Goal: Information Seeking & Learning: Understand process/instructions

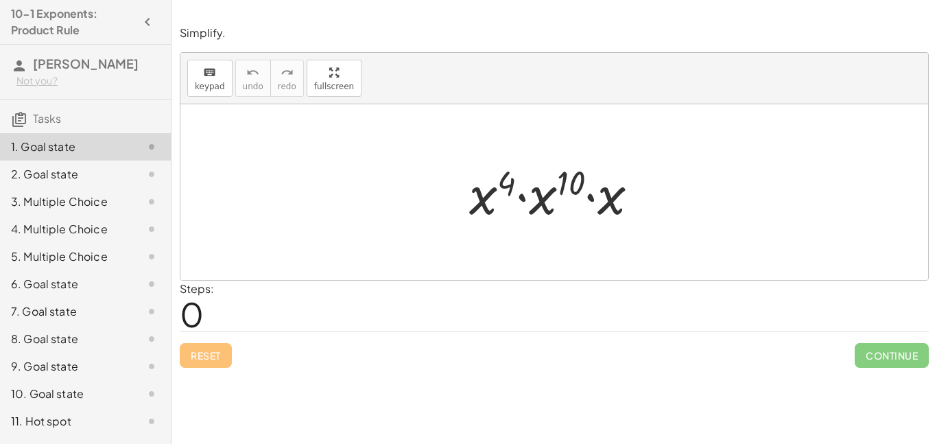
click at [481, 197] on div at bounding box center [560, 192] width 194 height 71
click at [506, 185] on div at bounding box center [560, 192] width 194 height 71
click at [430, 312] on div "Steps: 0" at bounding box center [554, 306] width 749 height 51
click at [451, 207] on div "· x 4 · x 10 · x" at bounding box center [554, 193] width 211 height 78
click at [463, 202] on div at bounding box center [560, 192] width 194 height 71
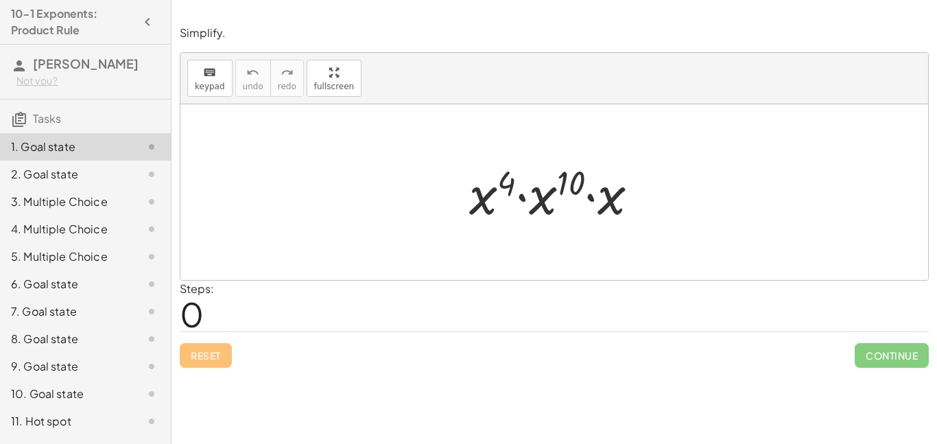
click at [187, 322] on span "0" at bounding box center [192, 314] width 24 height 42
drag, startPoint x: 467, startPoint y: 229, endPoint x: 509, endPoint y: 265, distance: 55.0
click at [509, 265] on div "· x 4 · x 10 · x" at bounding box center [554, 192] width 748 height 176
drag, startPoint x: 458, startPoint y: 257, endPoint x: 541, endPoint y: 228, distance: 88.6
click at [541, 228] on div "· x 4 · x 10 · x" at bounding box center [554, 192] width 748 height 176
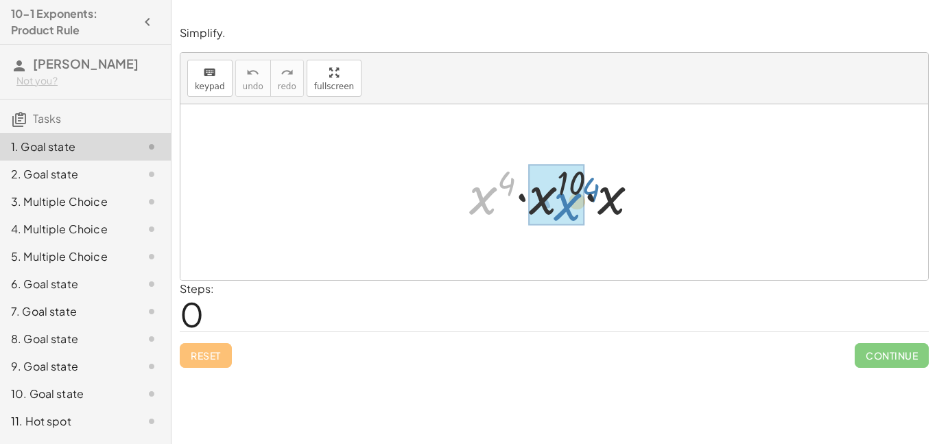
drag, startPoint x: 474, startPoint y: 196, endPoint x: 558, endPoint y: 202, distance: 84.0
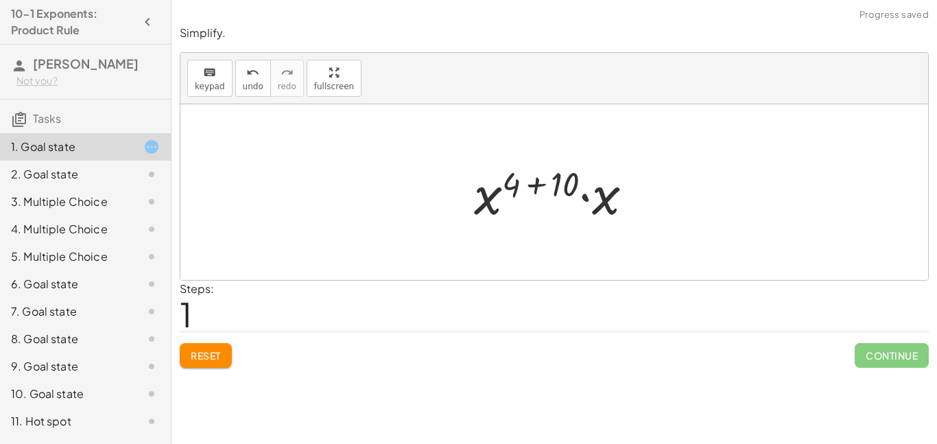
click at [209, 358] on span "Reset" at bounding box center [206, 355] width 30 height 12
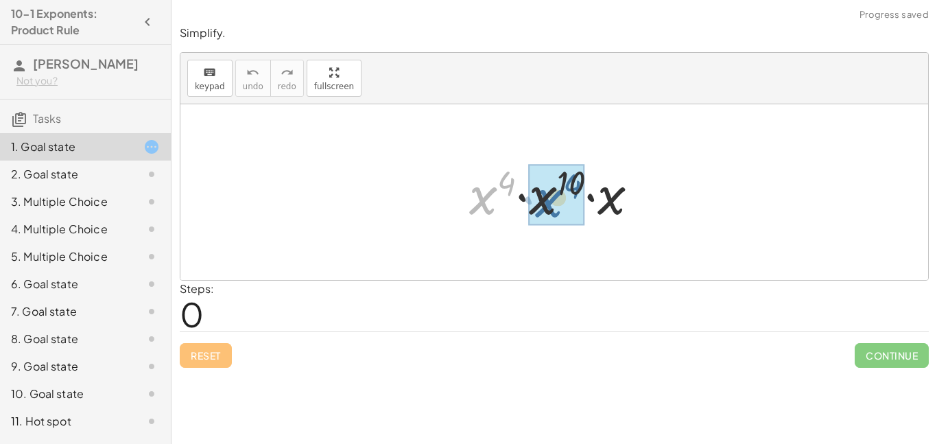
drag, startPoint x: 485, startPoint y: 203, endPoint x: 563, endPoint y: 205, distance: 78.2
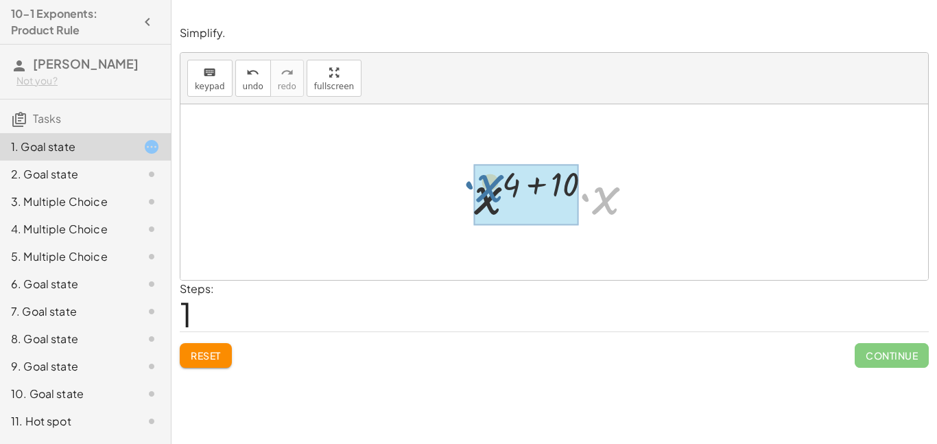
drag, startPoint x: 615, startPoint y: 196, endPoint x: 491, endPoint y: 188, distance: 124.4
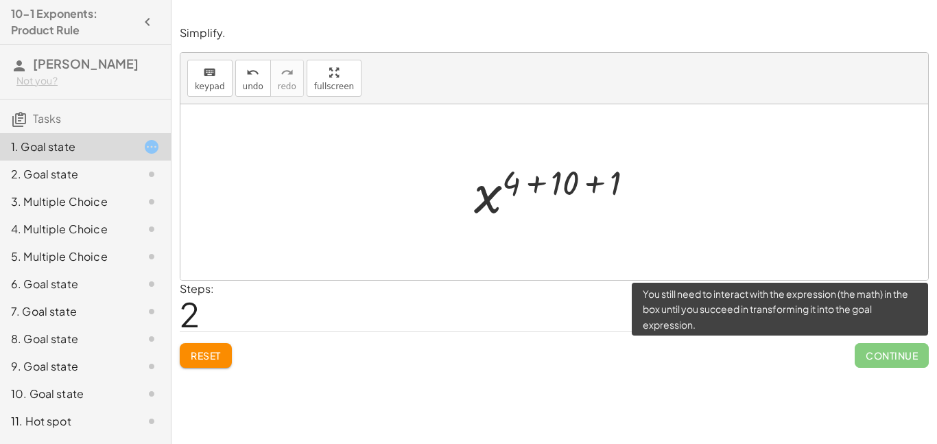
click at [887, 349] on span "Continue" at bounding box center [892, 355] width 74 height 25
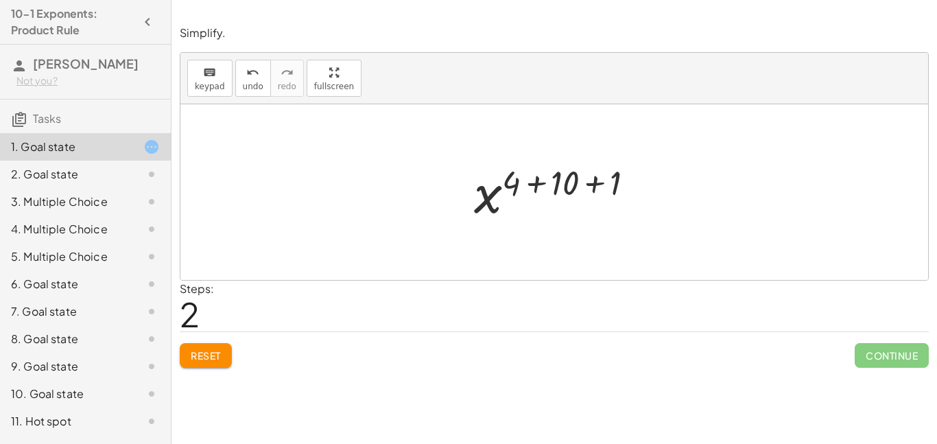
click at [202, 357] on span "Reset" at bounding box center [206, 355] width 30 height 12
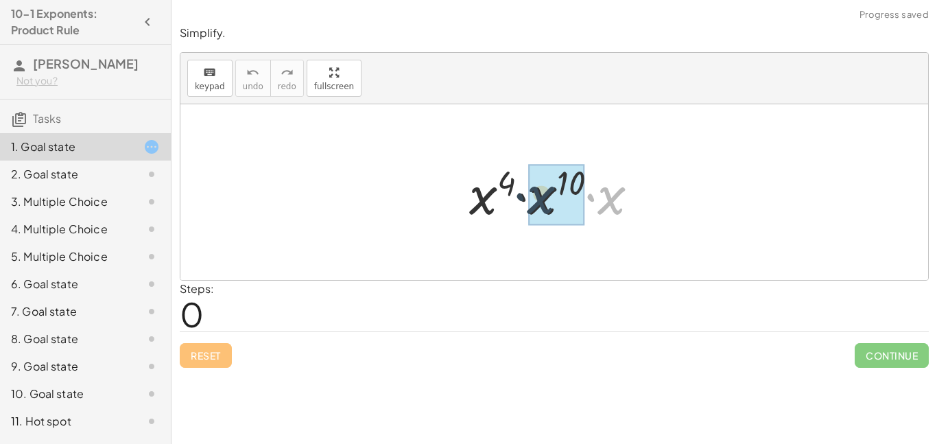
drag, startPoint x: 622, startPoint y: 192, endPoint x: 546, endPoint y: 191, distance: 76.2
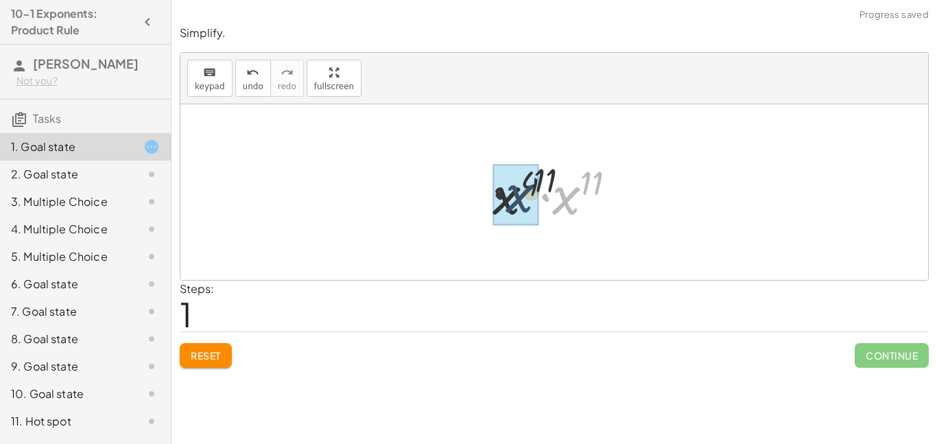
drag, startPoint x: 574, startPoint y: 196, endPoint x: 517, endPoint y: 194, distance: 57.0
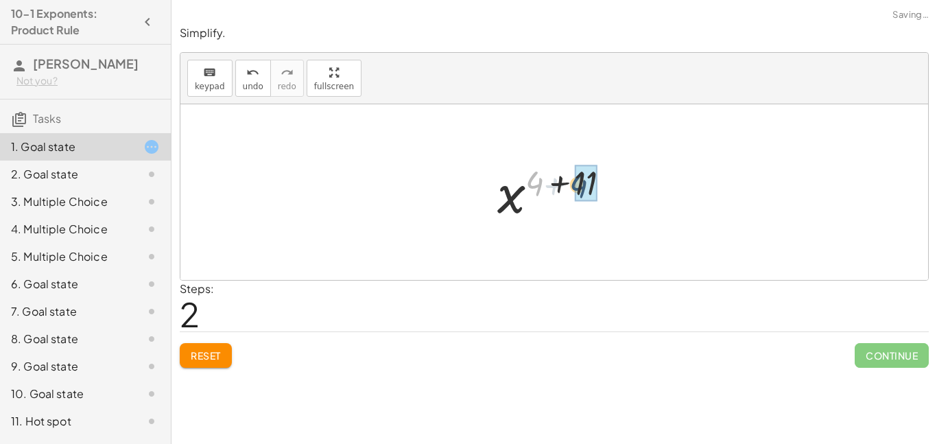
drag, startPoint x: 536, startPoint y: 184, endPoint x: 590, endPoint y: 187, distance: 54.3
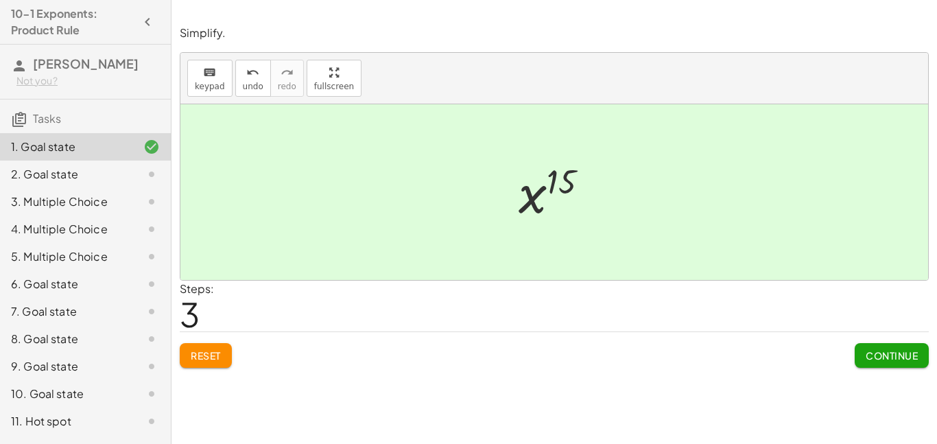
click at [198, 364] on button "Reset" at bounding box center [206, 355] width 52 height 25
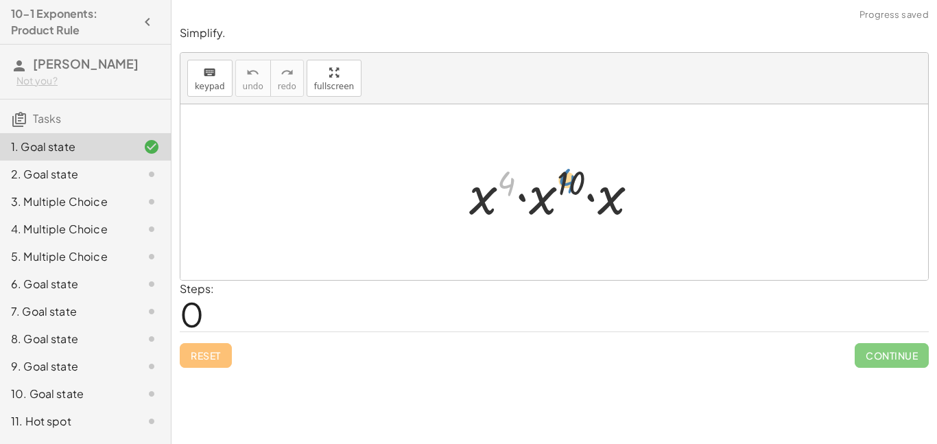
drag, startPoint x: 509, startPoint y: 180, endPoint x: 566, endPoint y: 177, distance: 57.7
click at [566, 177] on div at bounding box center [560, 192] width 194 height 71
drag, startPoint x: 496, startPoint y: 192, endPoint x: 560, endPoint y: 194, distance: 63.8
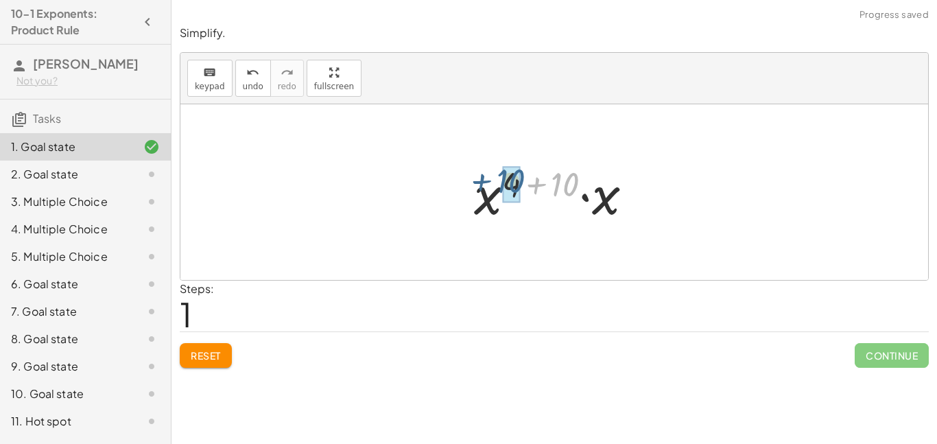
drag, startPoint x: 565, startPoint y: 185, endPoint x: 510, endPoint y: 182, distance: 55.0
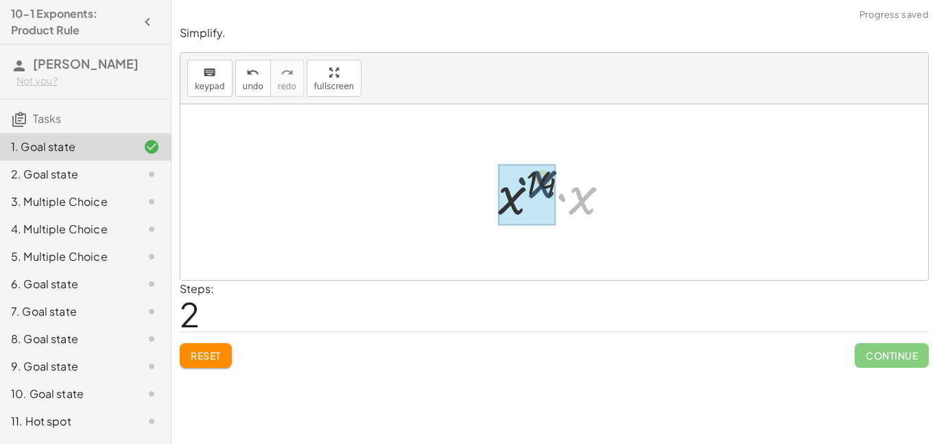
drag, startPoint x: 589, startPoint y: 201, endPoint x: 545, endPoint y: 183, distance: 47.4
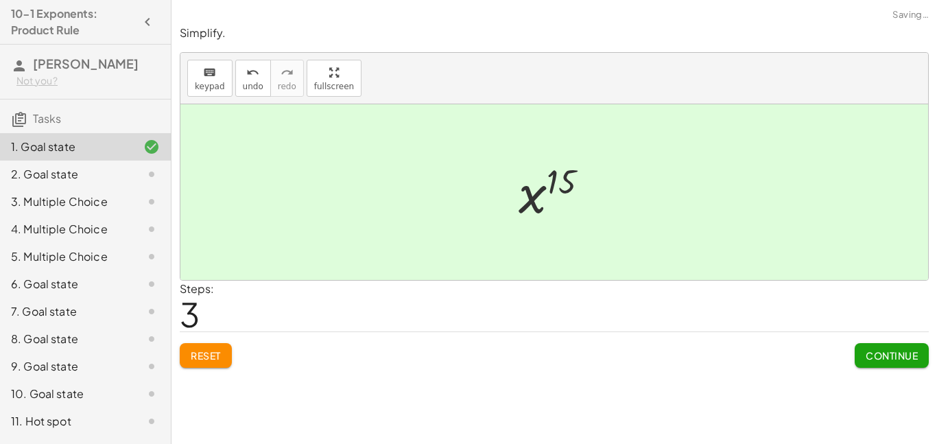
click at [886, 356] on span "Continue" at bounding box center [892, 355] width 52 height 12
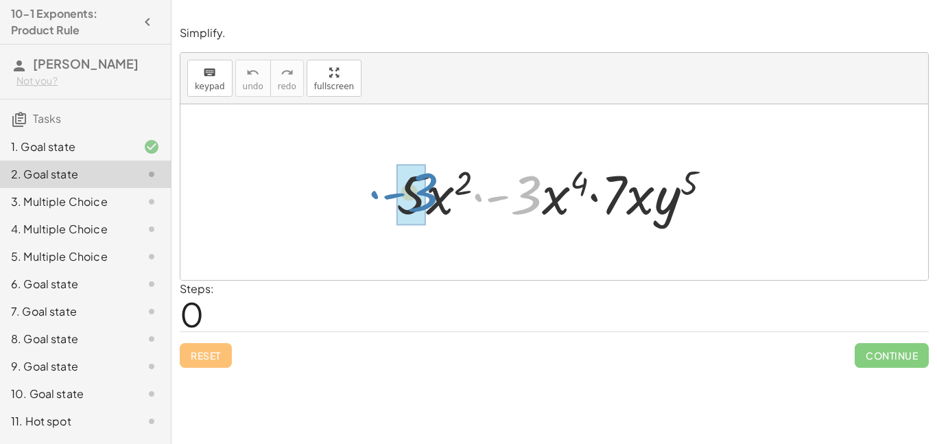
drag, startPoint x: 537, startPoint y: 191, endPoint x: 432, endPoint y: 189, distance: 104.4
click at [432, 189] on div at bounding box center [560, 192] width 340 height 71
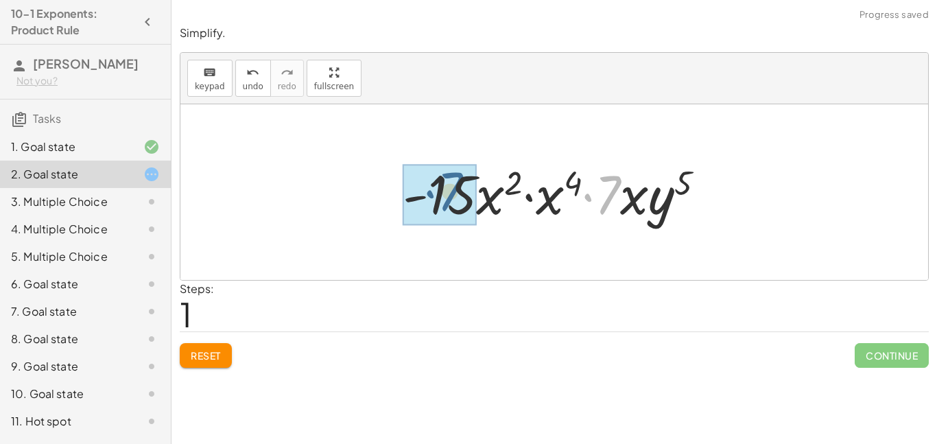
drag, startPoint x: 606, startPoint y: 194, endPoint x: 446, endPoint y: 190, distance: 159.9
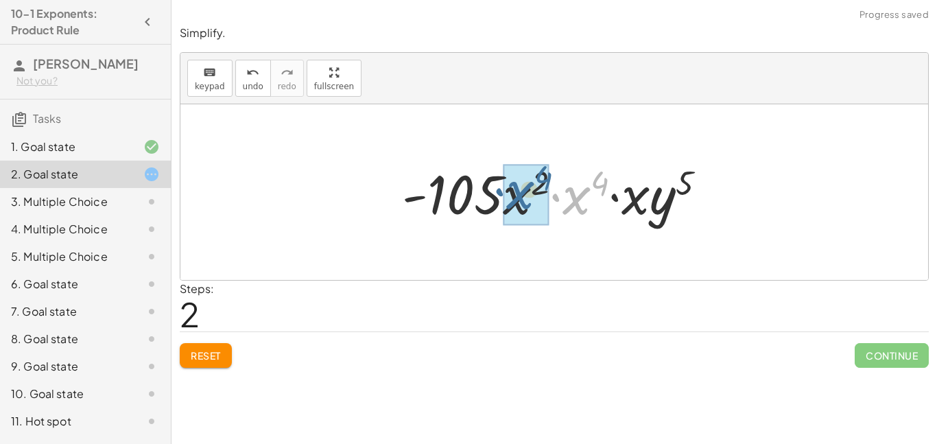
drag, startPoint x: 581, startPoint y: 205, endPoint x: 520, endPoint y: 201, distance: 61.9
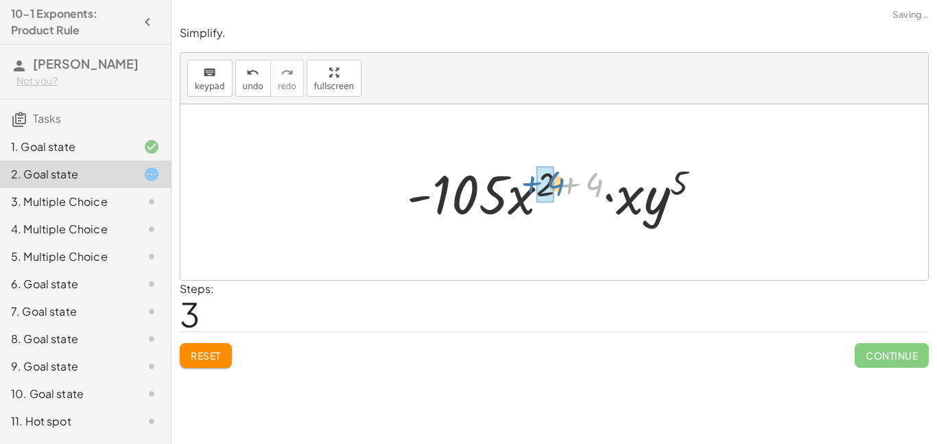
drag, startPoint x: 588, startPoint y: 185, endPoint x: 543, endPoint y: 183, distance: 45.3
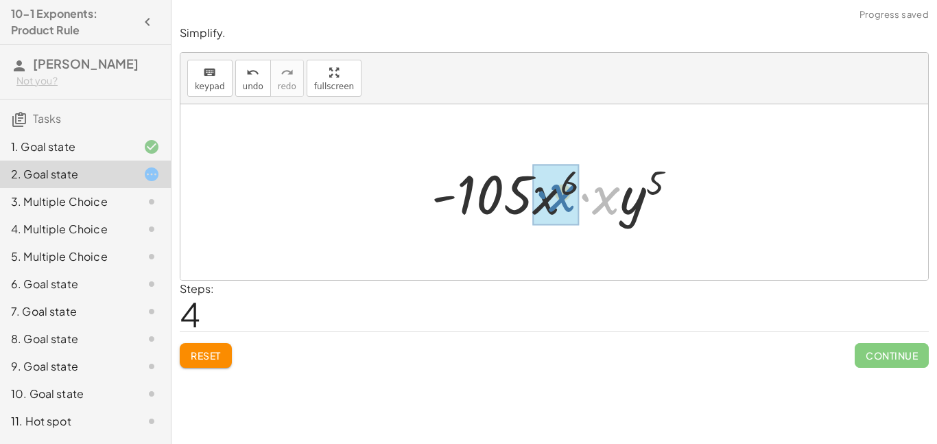
drag, startPoint x: 605, startPoint y: 199, endPoint x: 559, endPoint y: 196, distance: 45.4
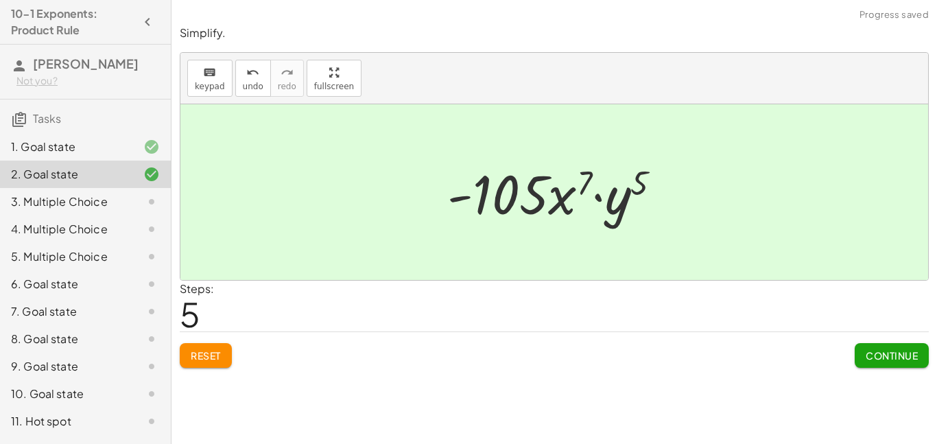
click at [882, 350] on span "Continue" at bounding box center [892, 355] width 52 height 12
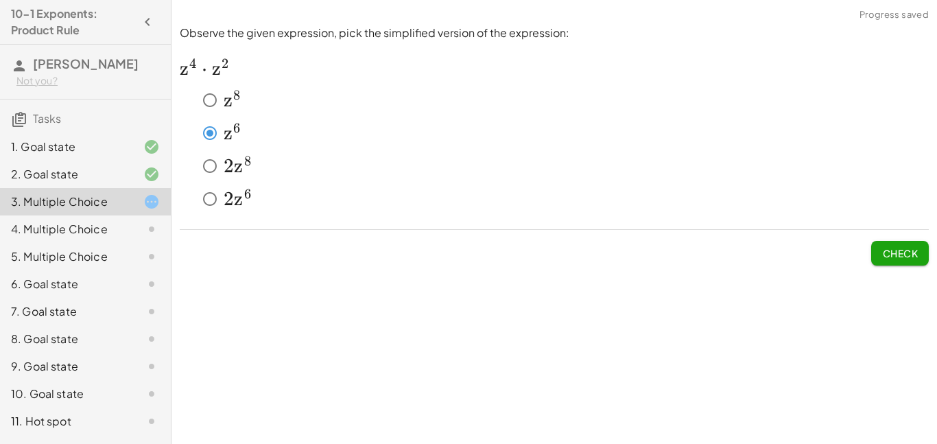
click at [908, 259] on button "Check" at bounding box center [901, 253] width 58 height 25
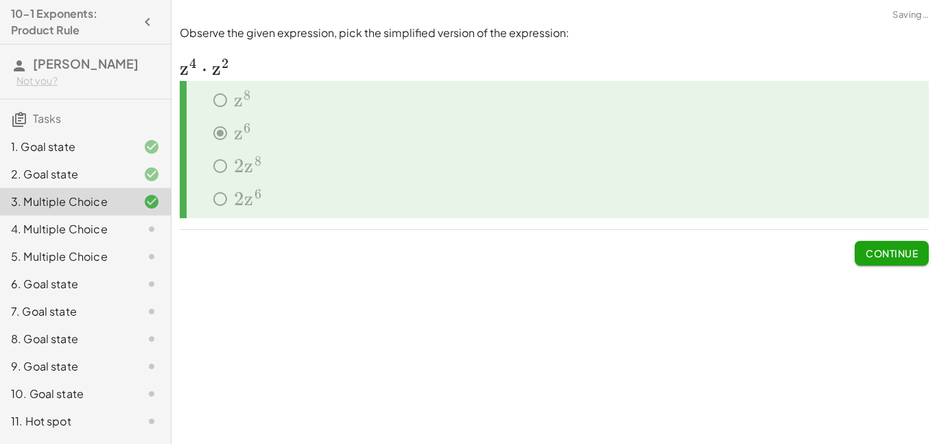
click at [863, 254] on button "Continue" at bounding box center [892, 253] width 74 height 25
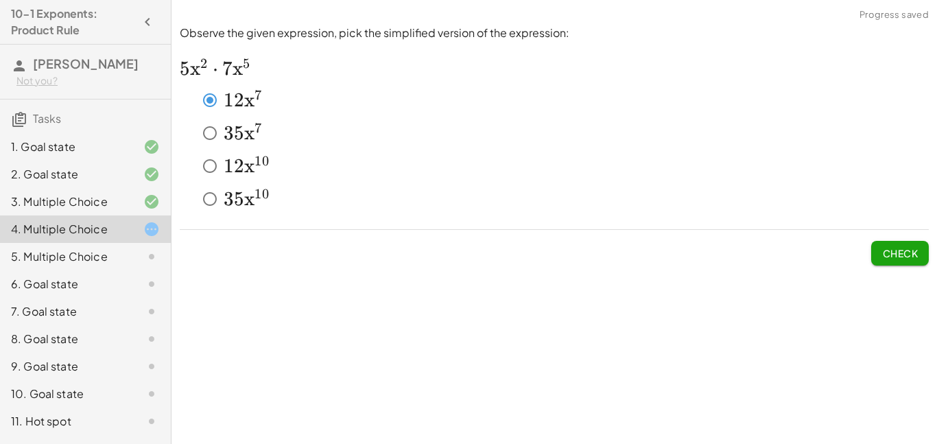
click at [887, 248] on span "Check" at bounding box center [901, 253] width 36 height 12
click at [903, 253] on span "Check" at bounding box center [901, 253] width 36 height 12
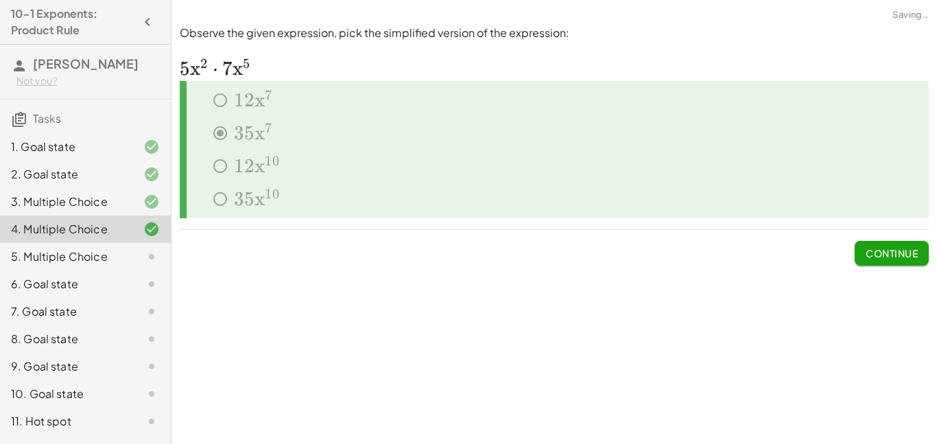
click at [889, 250] on span "Continue" at bounding box center [892, 253] width 52 height 12
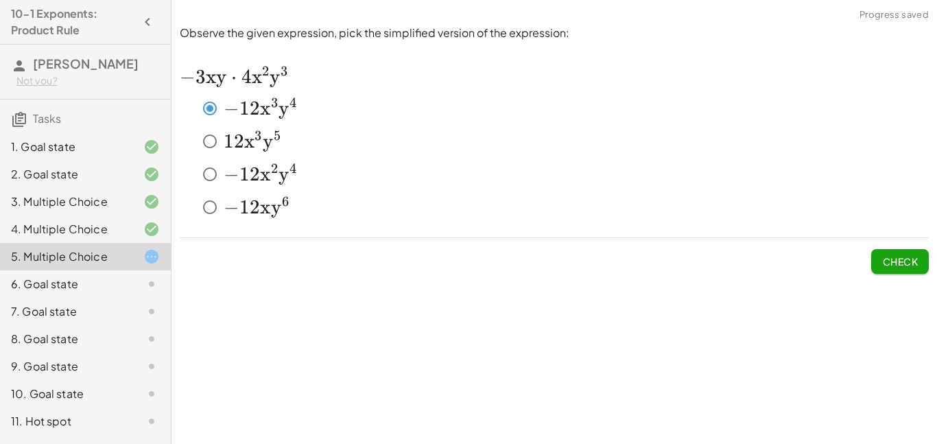
click at [896, 262] on span "Check" at bounding box center [901, 261] width 36 height 12
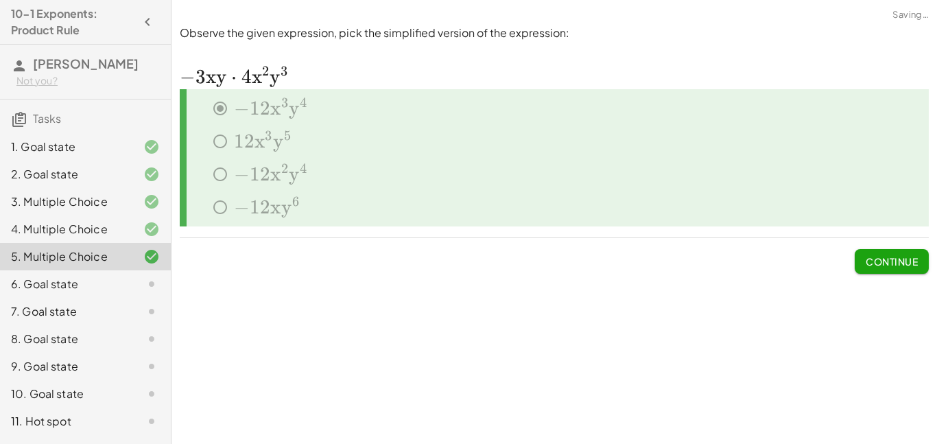
click at [900, 256] on span "Continue" at bounding box center [892, 261] width 52 height 12
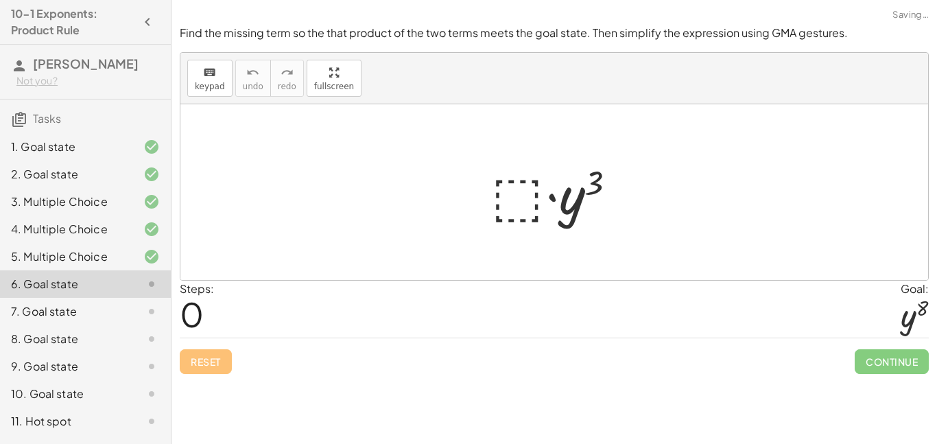
click at [521, 194] on div at bounding box center [560, 192] width 150 height 71
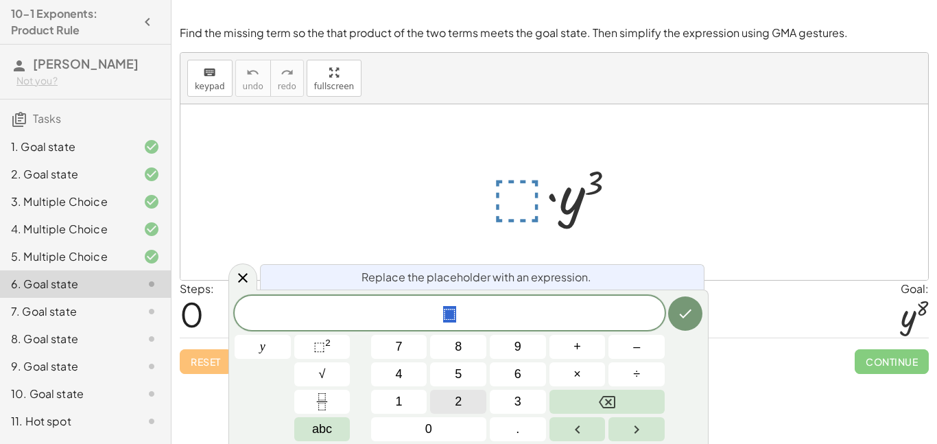
scroll to position [1, 0]
click at [261, 349] on span "y" at bounding box center [262, 347] width 5 height 19
click at [321, 345] on span "⬚" at bounding box center [320, 347] width 12 height 14
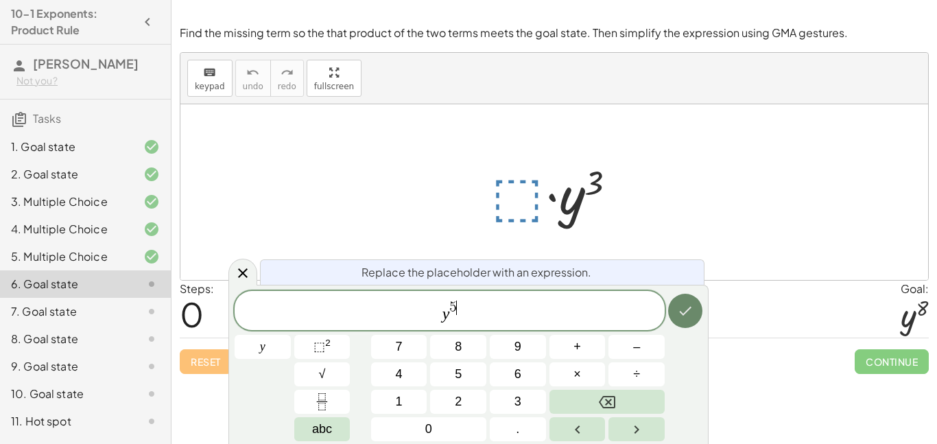
click at [685, 318] on icon "Done" at bounding box center [685, 311] width 16 height 16
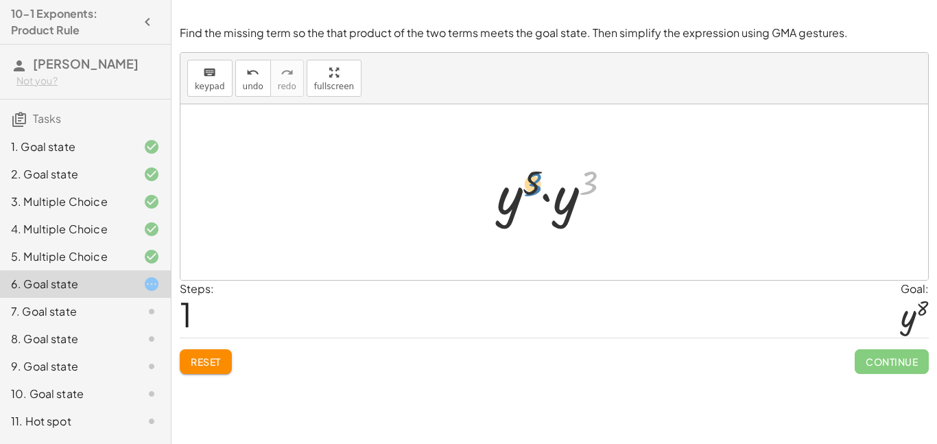
drag, startPoint x: 598, startPoint y: 177, endPoint x: 544, endPoint y: 178, distance: 54.9
click at [544, 178] on div at bounding box center [559, 192] width 139 height 71
drag, startPoint x: 571, startPoint y: 198, endPoint x: 512, endPoint y: 198, distance: 59.0
drag, startPoint x: 582, startPoint y: 182, endPoint x: 544, endPoint y: 183, distance: 37.8
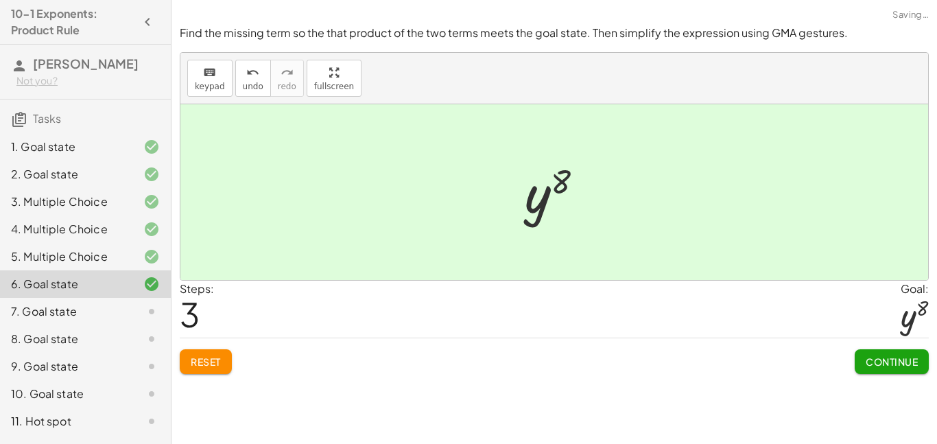
click at [889, 367] on span "Continue" at bounding box center [892, 361] width 52 height 12
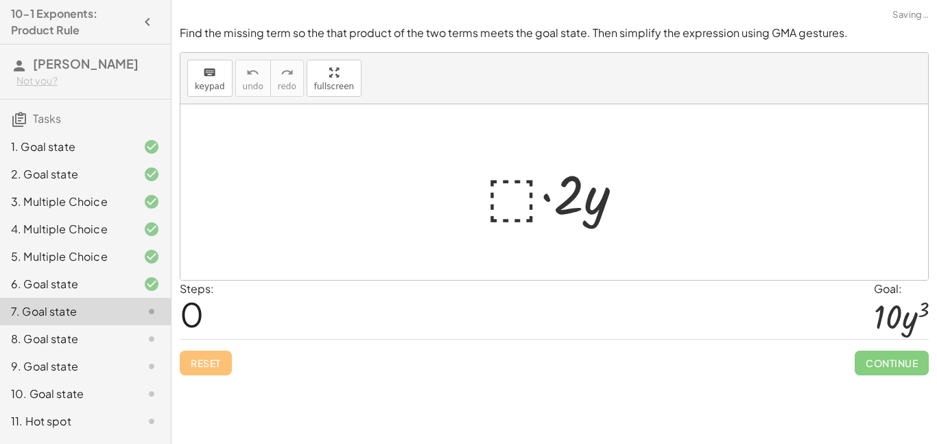
click at [527, 209] on div at bounding box center [559, 192] width 161 height 71
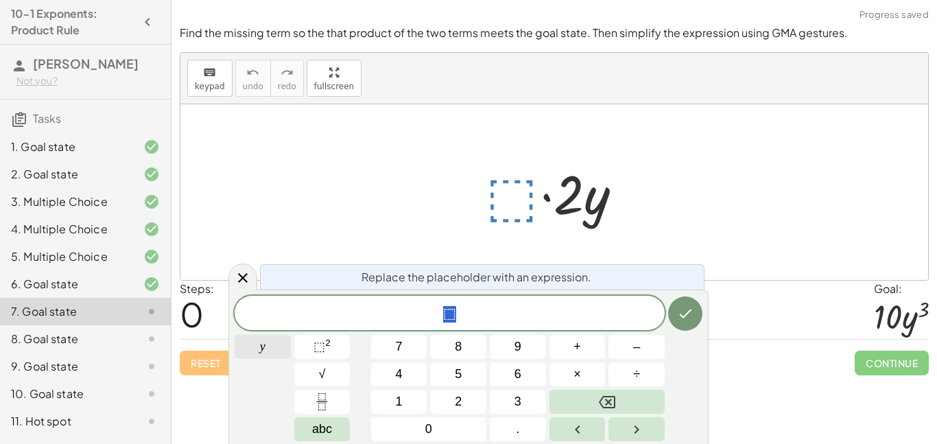
click at [261, 348] on span "y" at bounding box center [262, 347] width 5 height 19
click at [247, 349] on button "y" at bounding box center [263, 347] width 56 height 24
click at [327, 349] on span "⬚ 2" at bounding box center [322, 347] width 17 height 19
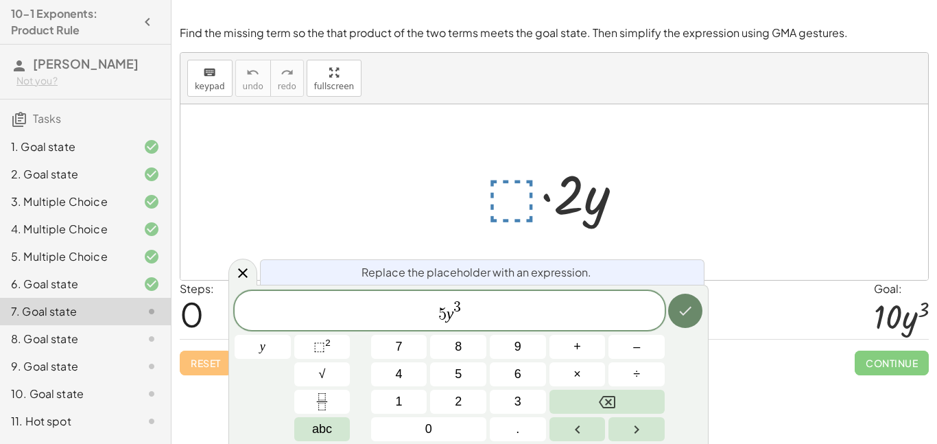
click at [673, 312] on button "Done" at bounding box center [685, 311] width 34 height 34
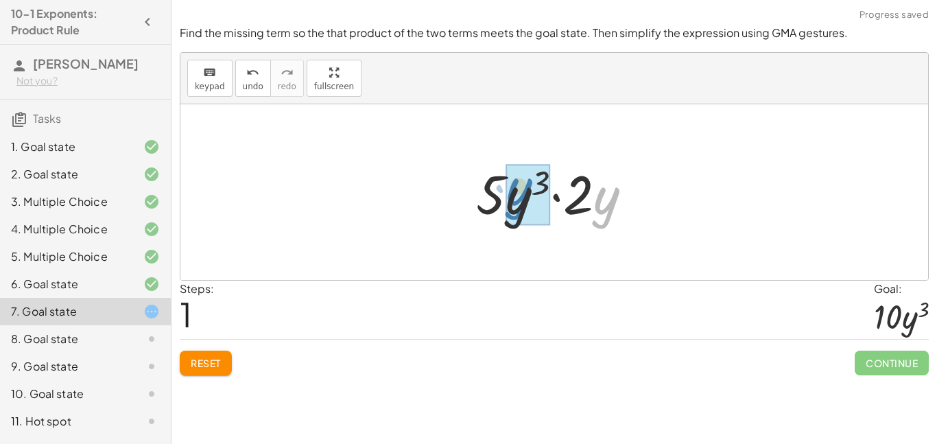
drag, startPoint x: 600, startPoint y: 202, endPoint x: 511, endPoint y: 194, distance: 89.7
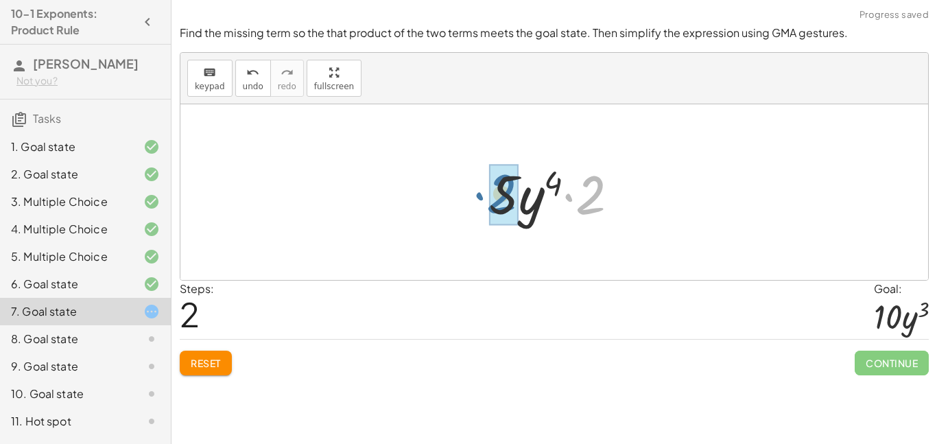
drag, startPoint x: 598, startPoint y: 188, endPoint x: 508, endPoint y: 187, distance: 90.6
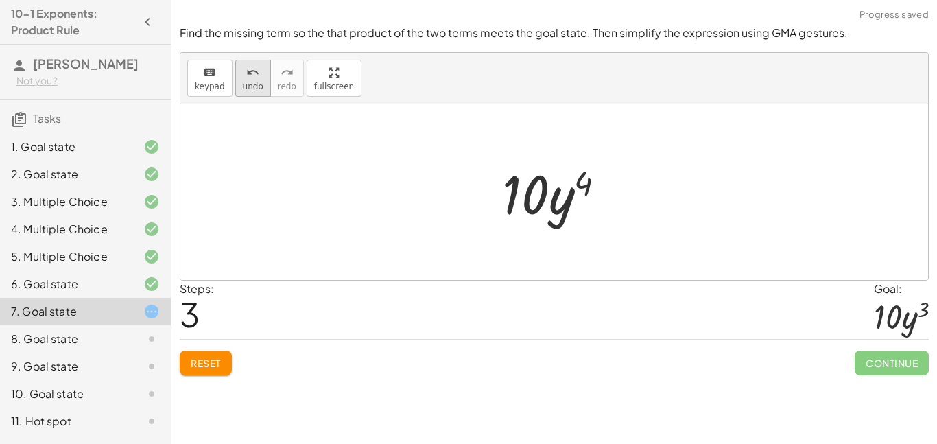
click at [245, 91] on button "undo undo" at bounding box center [253, 78] width 36 height 37
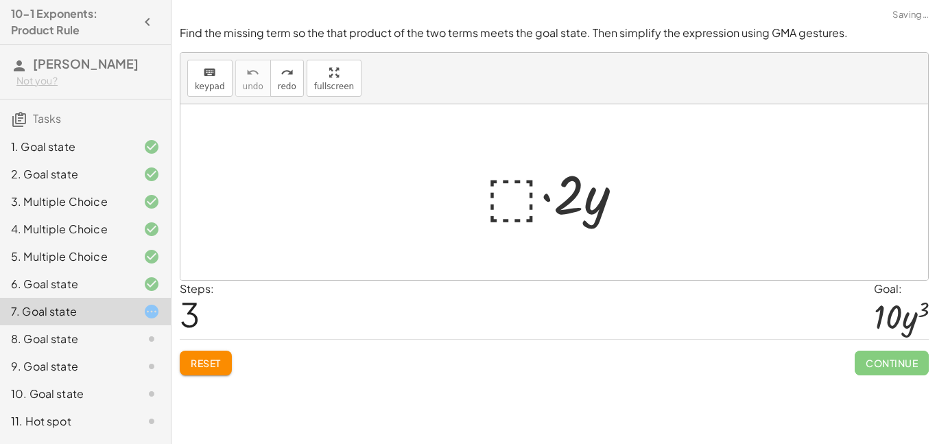
click at [509, 197] on div at bounding box center [559, 192] width 161 height 71
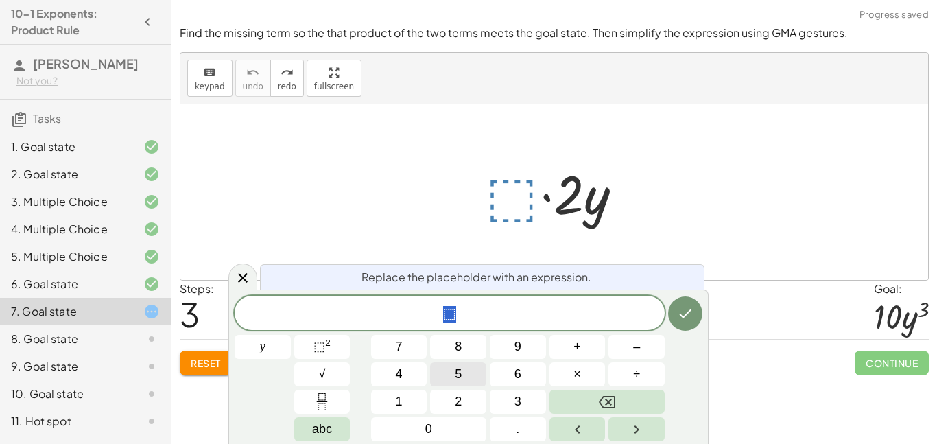
click at [456, 368] on span "5" at bounding box center [458, 374] width 7 height 19
click at [255, 338] on button "y" at bounding box center [263, 347] width 56 height 24
click at [310, 348] on button "⬚ 2" at bounding box center [322, 347] width 56 height 24
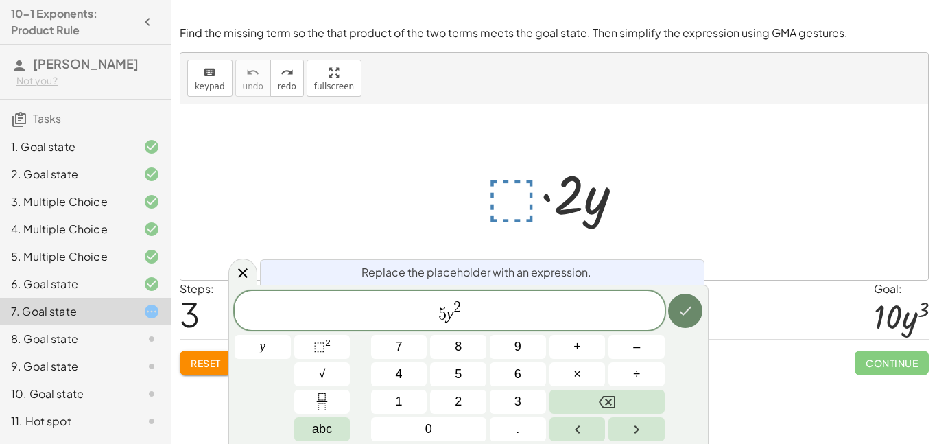
click at [675, 304] on button "Done" at bounding box center [685, 311] width 34 height 34
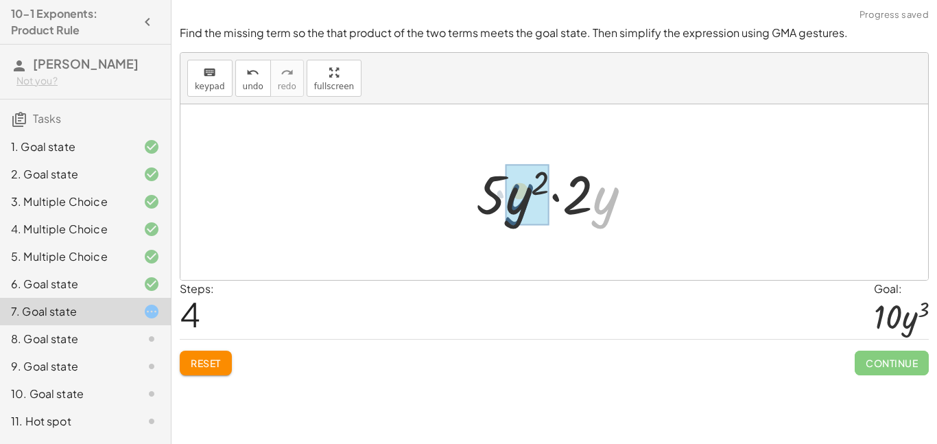
drag, startPoint x: 597, startPoint y: 206, endPoint x: 508, endPoint y: 202, distance: 89.3
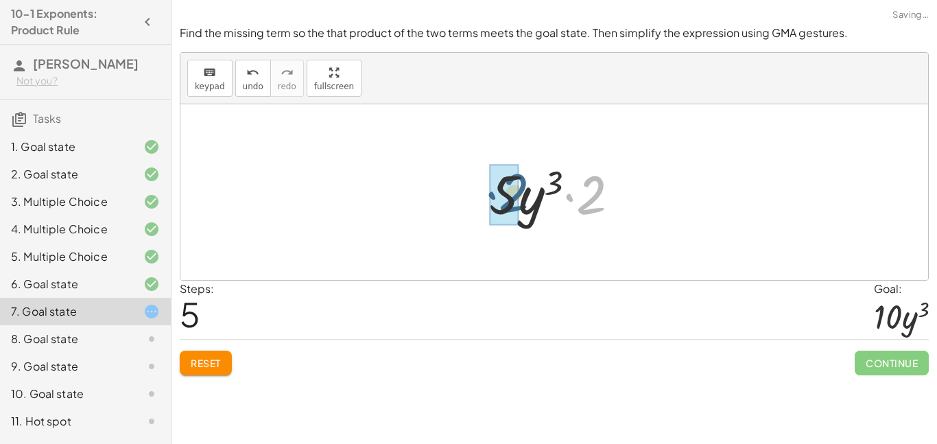
drag, startPoint x: 594, startPoint y: 195, endPoint x: 514, endPoint y: 193, distance: 79.6
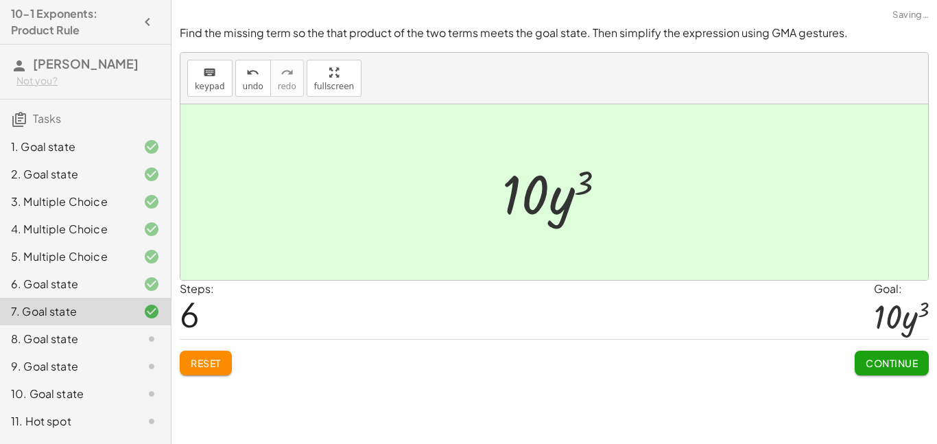
click at [901, 364] on span "Continue" at bounding box center [892, 363] width 52 height 12
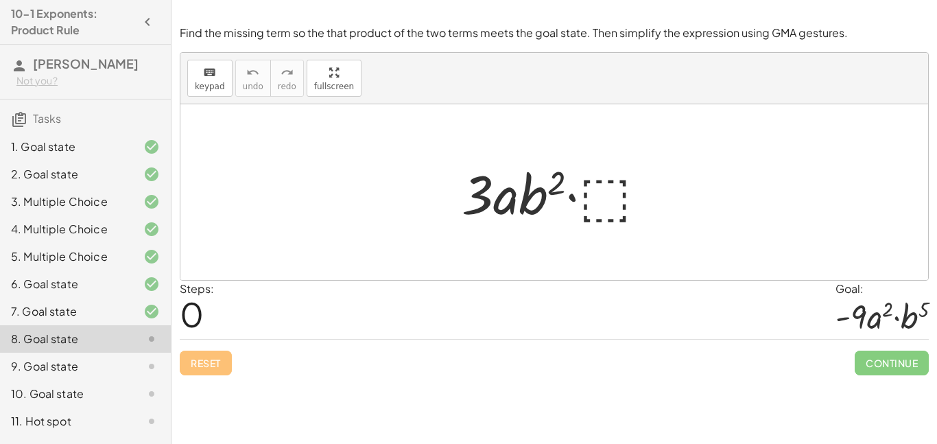
click at [606, 200] on div at bounding box center [560, 192] width 210 height 71
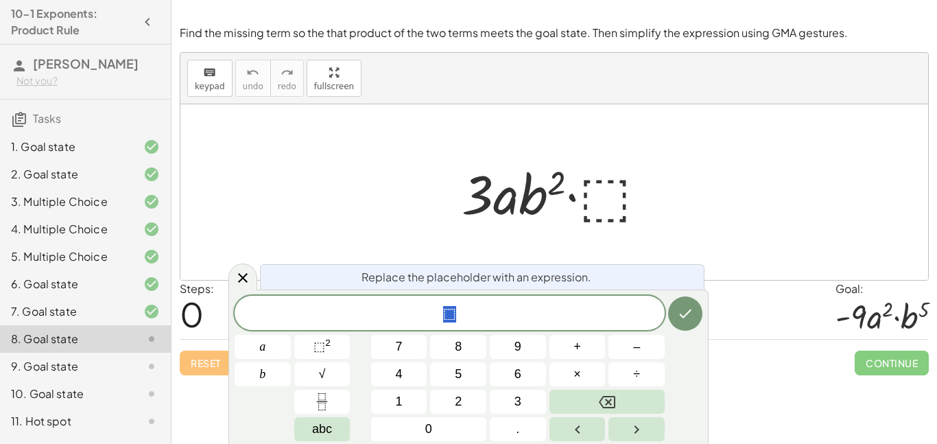
scroll to position [4, 0]
click at [650, 343] on button "–" at bounding box center [637, 347] width 56 height 24
click at [507, 404] on button "3" at bounding box center [518, 402] width 56 height 24
click at [259, 347] on span "a" at bounding box center [262, 347] width 6 height 19
click at [574, 374] on span "×" at bounding box center [578, 374] width 8 height 19
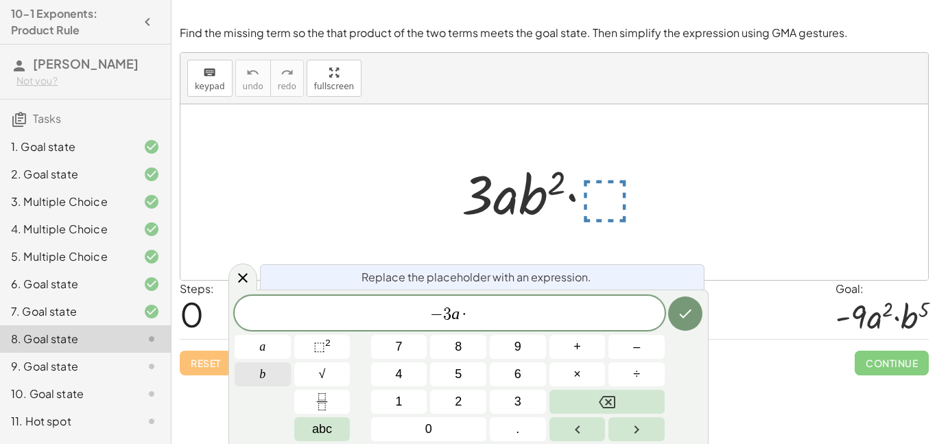
click at [264, 369] on span "b" at bounding box center [262, 374] width 6 height 19
click at [338, 350] on button "⬚ 2" at bounding box center [322, 347] width 56 height 24
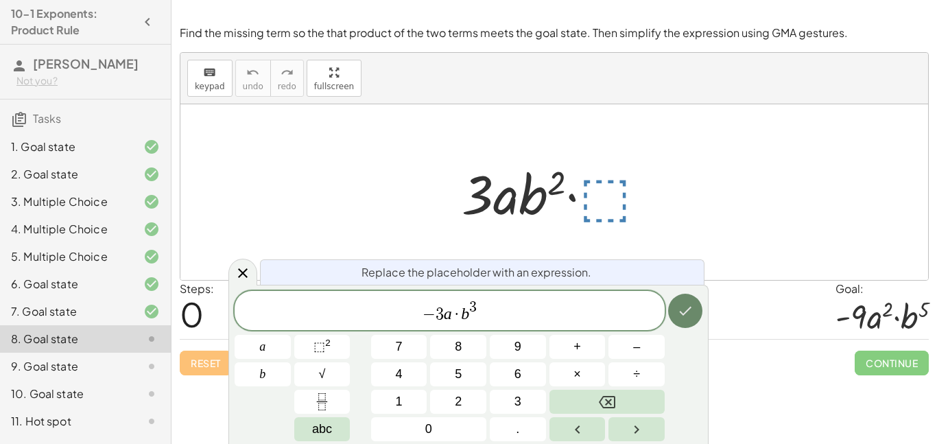
click at [686, 316] on icon "Done" at bounding box center [685, 311] width 16 height 16
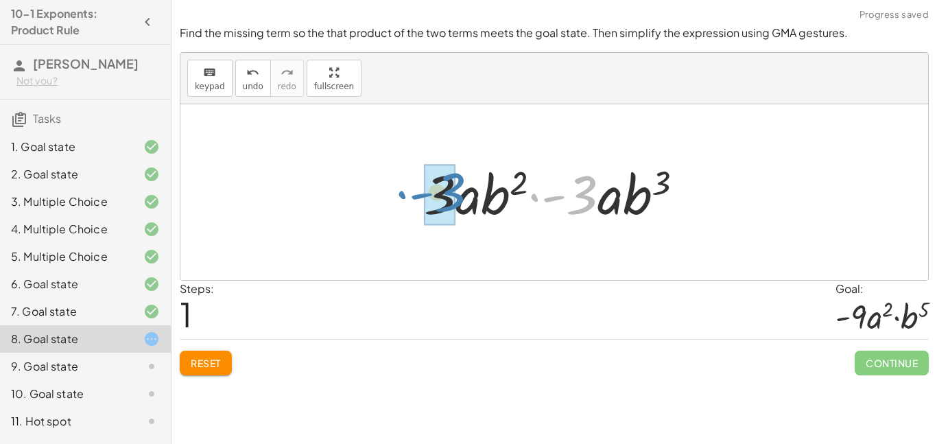
drag, startPoint x: 582, startPoint y: 196, endPoint x: 450, endPoint y: 194, distance: 132.5
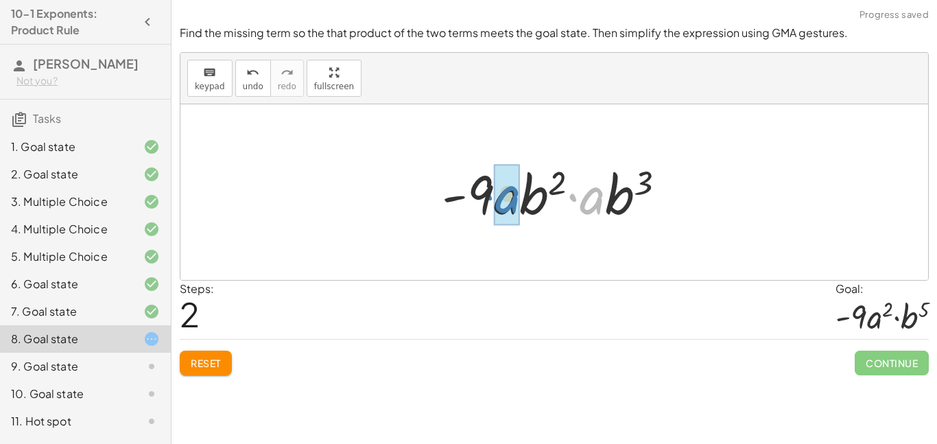
drag, startPoint x: 602, startPoint y: 203, endPoint x: 517, endPoint y: 202, distance: 84.4
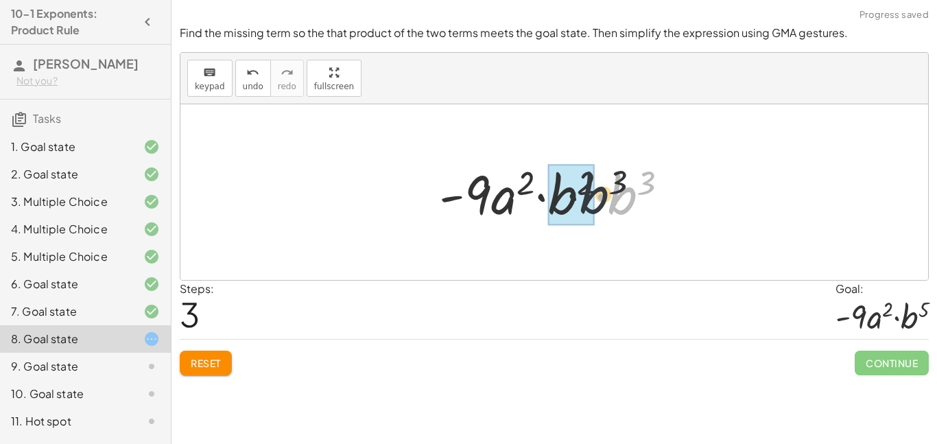
drag, startPoint x: 625, startPoint y: 196, endPoint x: 562, endPoint y: 194, distance: 62.5
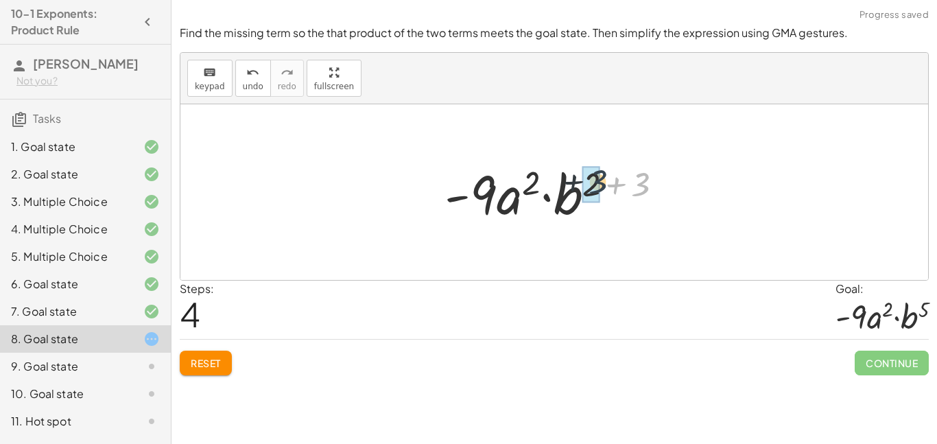
drag, startPoint x: 633, startPoint y: 183, endPoint x: 586, endPoint y: 180, distance: 46.7
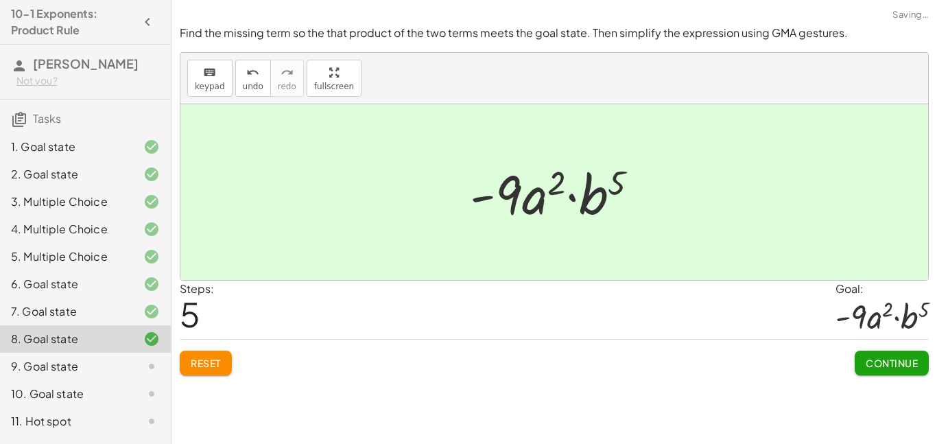
click at [887, 365] on span "Continue" at bounding box center [892, 363] width 52 height 12
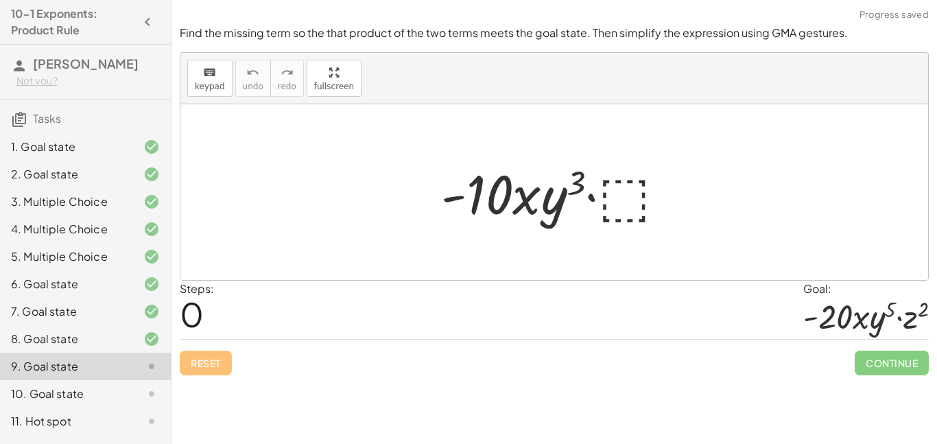
scroll to position [24, 0]
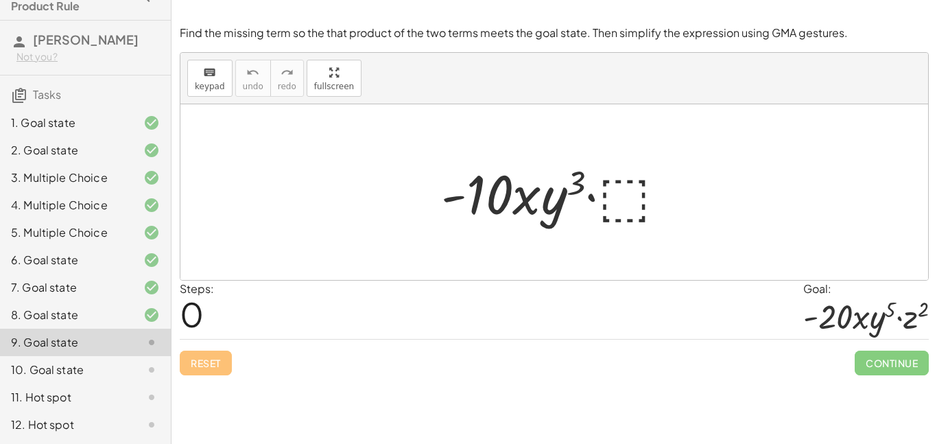
click at [613, 189] on div at bounding box center [559, 192] width 250 height 71
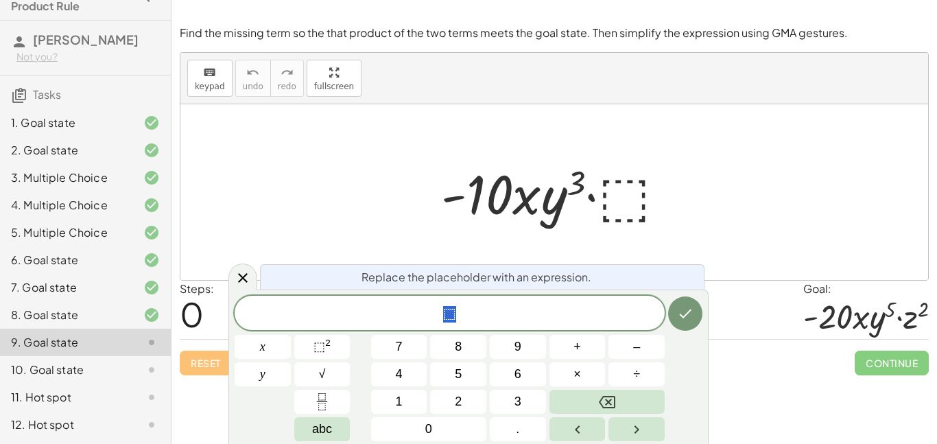
scroll to position [5, 0]
click at [455, 397] on span "2" at bounding box center [458, 402] width 7 height 19
click at [274, 347] on button "x" at bounding box center [263, 347] width 56 height 24
click at [585, 347] on button "+" at bounding box center [578, 347] width 56 height 24
click at [254, 369] on button "y" at bounding box center [263, 374] width 56 height 24
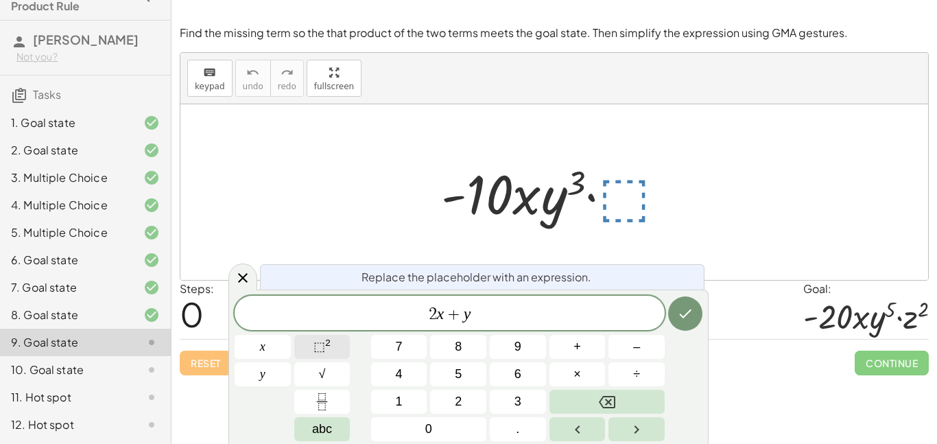
click at [318, 346] on span "⬚" at bounding box center [320, 347] width 12 height 14
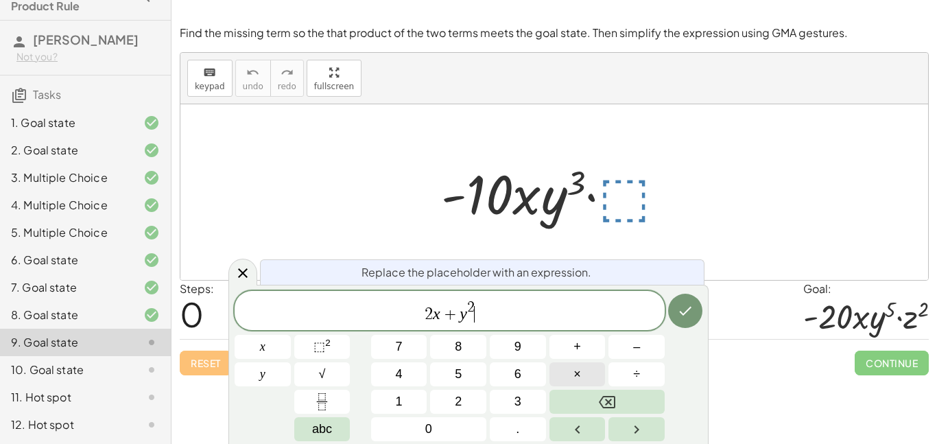
click at [574, 375] on span "×" at bounding box center [578, 374] width 8 height 19
click at [327, 353] on span "⬚ 2" at bounding box center [322, 347] width 17 height 19
click at [693, 310] on icon "Done" at bounding box center [685, 311] width 16 height 16
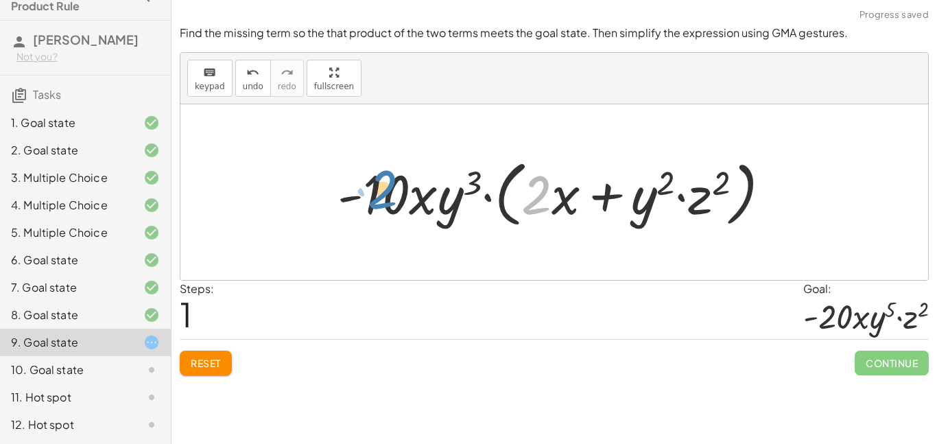
drag, startPoint x: 541, startPoint y: 194, endPoint x: 386, endPoint y: 189, distance: 155.9
click at [386, 189] on div at bounding box center [560, 192] width 458 height 79
drag, startPoint x: 544, startPoint y: 198, endPoint x: 357, endPoint y: 196, distance: 187.4
click at [357, 196] on div at bounding box center [560, 192] width 458 height 79
click at [633, 189] on div at bounding box center [560, 192] width 458 height 79
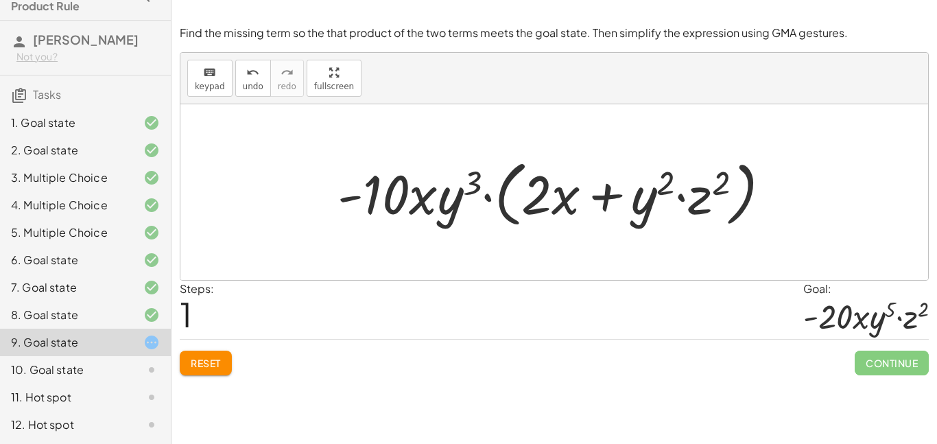
click at [627, 198] on div at bounding box center [560, 192] width 458 height 79
click at [584, 196] on div at bounding box center [560, 192] width 458 height 79
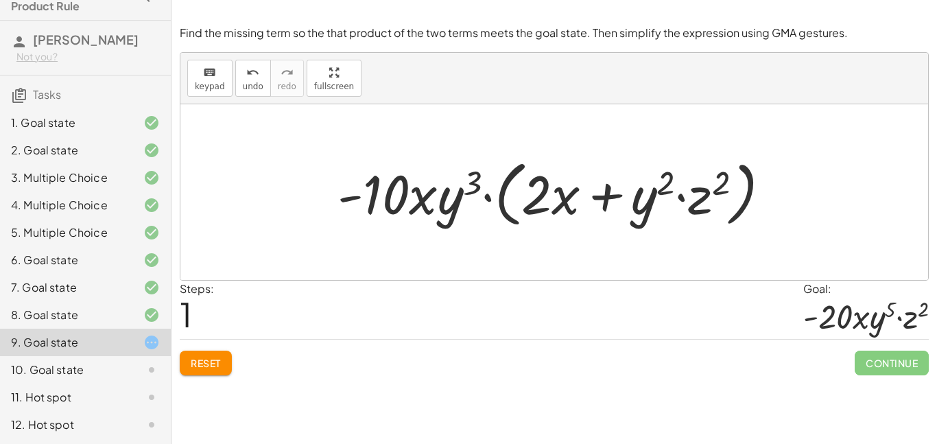
click at [198, 56] on div "keyboard keypad undo undo redo redo fullscreen" at bounding box center [554, 78] width 748 height 51
click at [218, 107] on div at bounding box center [554, 192] width 748 height 176
click at [203, 78] on icon "keyboard" at bounding box center [209, 73] width 13 height 16
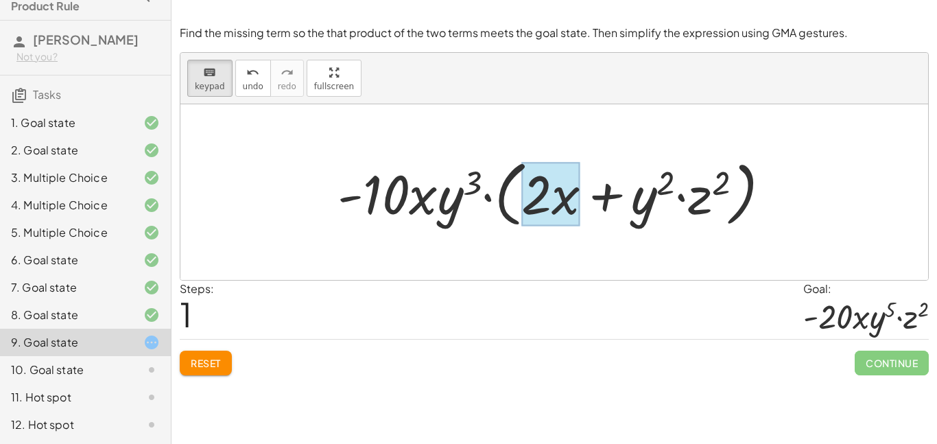
click at [564, 205] on div at bounding box center [551, 194] width 58 height 64
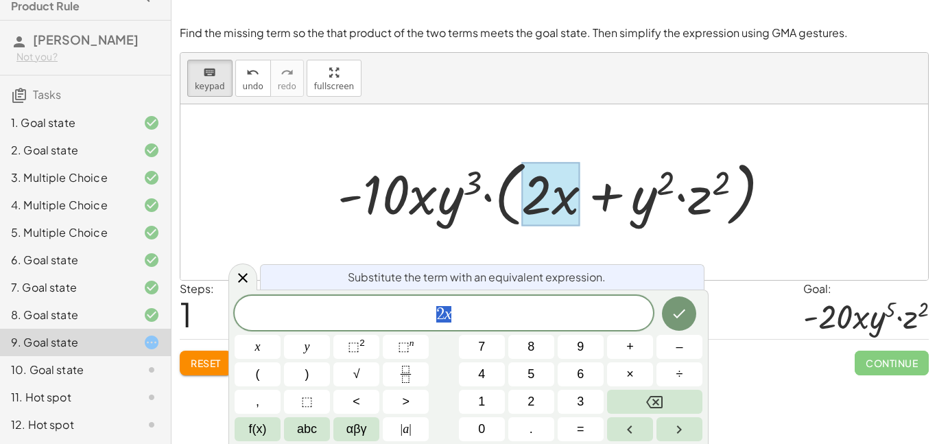
scroll to position [5, 0]
click at [514, 189] on div at bounding box center [560, 192] width 458 height 79
click at [507, 196] on div at bounding box center [560, 192] width 458 height 79
click at [355, 223] on div at bounding box center [560, 192] width 458 height 79
click at [239, 277] on icon at bounding box center [243, 278] width 16 height 16
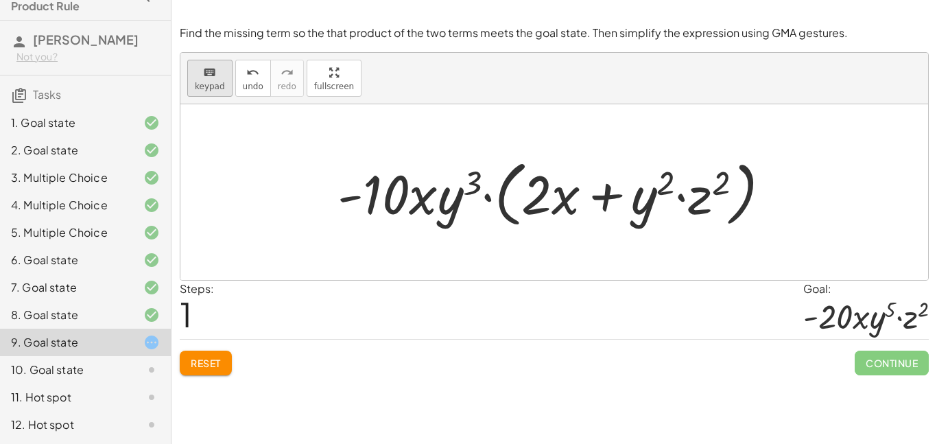
click at [213, 82] on span "keypad" at bounding box center [210, 87] width 30 height 10
click at [583, 192] on div at bounding box center [560, 192] width 458 height 79
click at [211, 357] on span "Reset" at bounding box center [206, 363] width 30 height 12
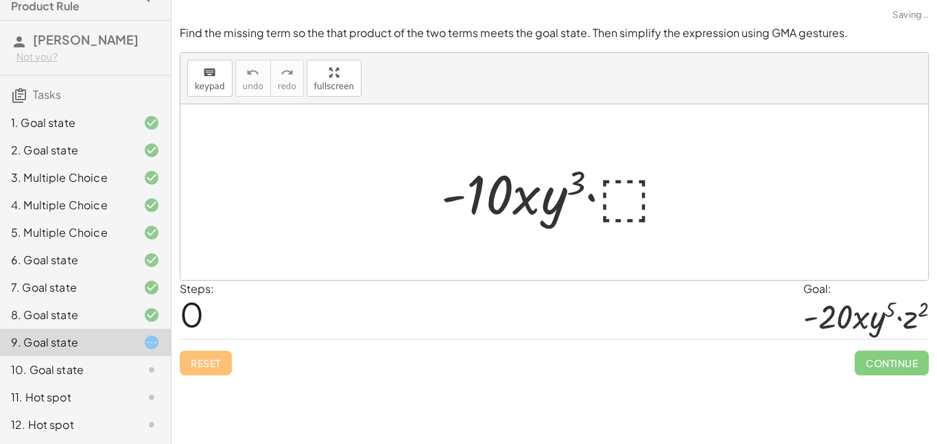
click at [632, 185] on div at bounding box center [559, 192] width 250 height 71
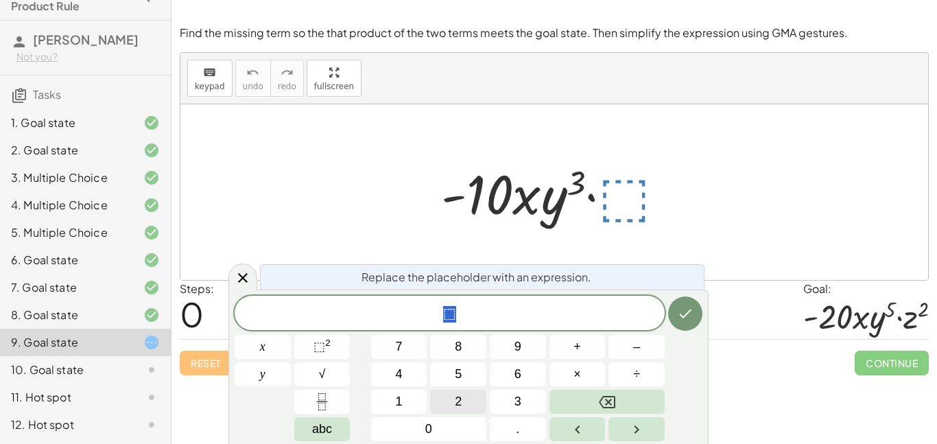
click at [445, 396] on button "2" at bounding box center [458, 402] width 56 height 24
click at [260, 349] on span "x" at bounding box center [262, 347] width 5 height 19
click at [568, 341] on button "+" at bounding box center [578, 347] width 56 height 24
click at [261, 377] on span "y" at bounding box center [262, 374] width 5 height 19
click at [322, 341] on span "⬚" at bounding box center [320, 347] width 12 height 14
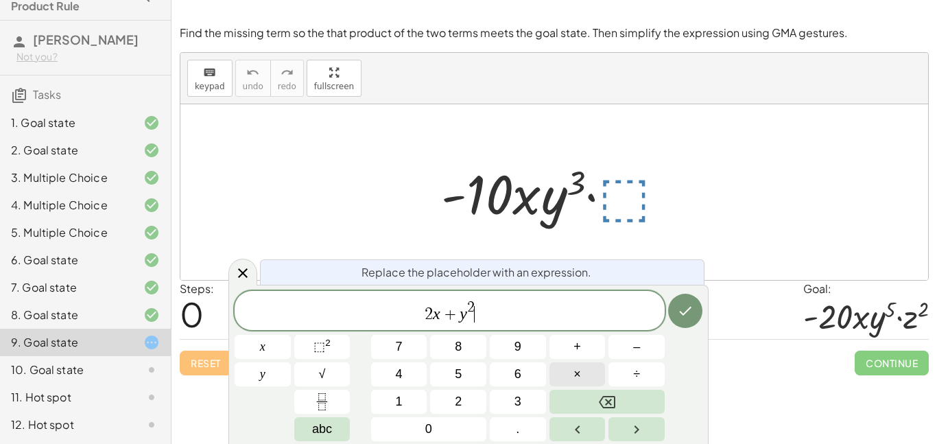
click at [580, 377] on span "×" at bounding box center [578, 374] width 8 height 19
click at [317, 432] on span "abc" at bounding box center [322, 429] width 20 height 19
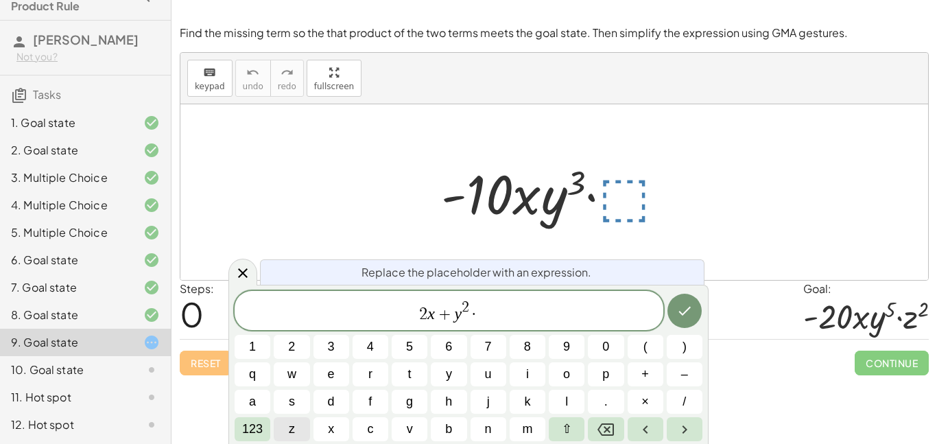
click at [294, 426] on span "z" at bounding box center [292, 429] width 6 height 19
click at [256, 423] on span "123" at bounding box center [252, 429] width 21 height 19
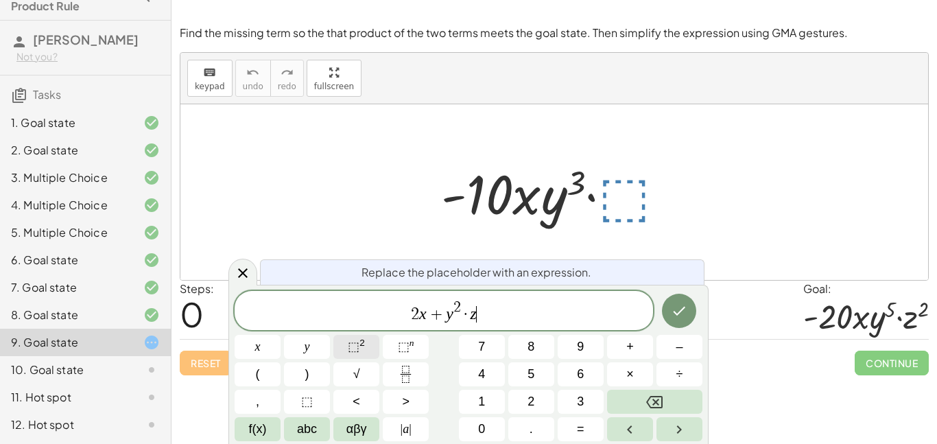
click at [360, 347] on sup "2" at bounding box center [362, 343] width 5 height 10
click at [684, 304] on icon "Done" at bounding box center [679, 311] width 16 height 16
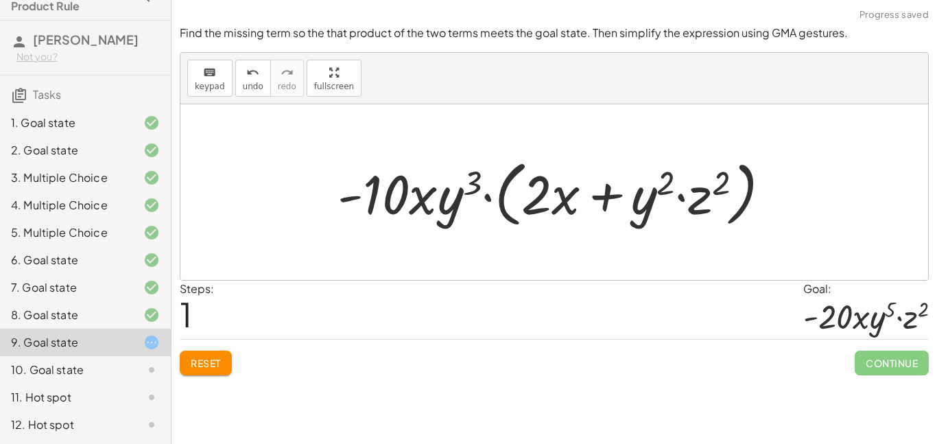
click at [557, 198] on div at bounding box center [560, 192] width 458 height 79
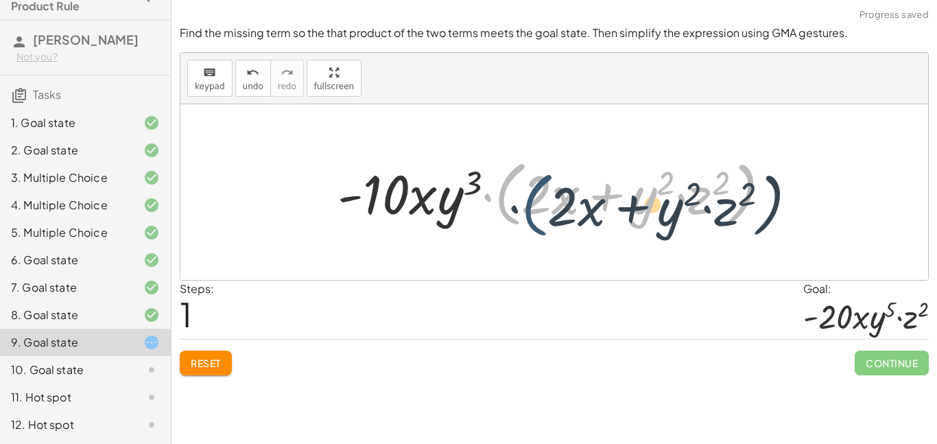
drag, startPoint x: 508, startPoint y: 187, endPoint x: 535, endPoint y: 199, distance: 29.2
click at [535, 199] on div at bounding box center [560, 192] width 458 height 79
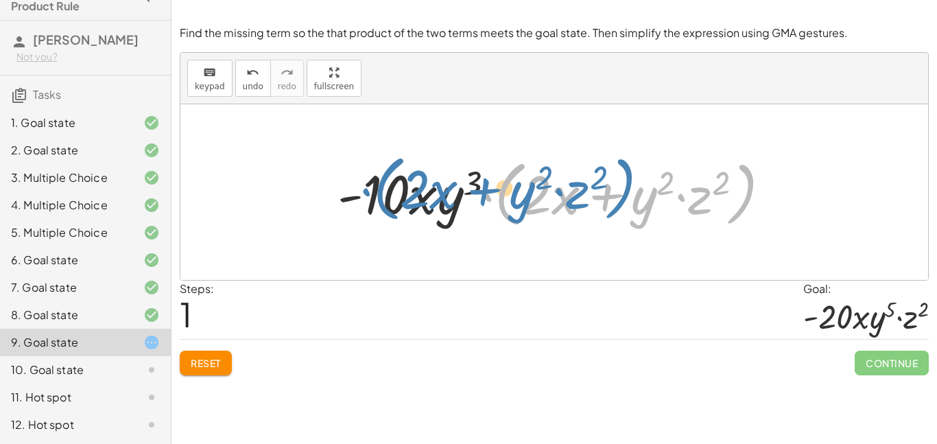
drag, startPoint x: 517, startPoint y: 190, endPoint x: 395, endPoint y: 185, distance: 122.3
click at [395, 185] on div at bounding box center [560, 192] width 458 height 79
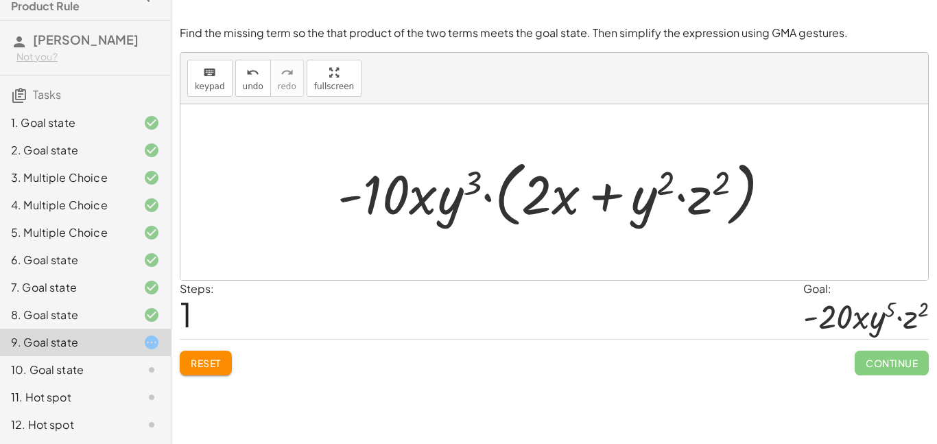
click at [516, 198] on div at bounding box center [560, 192] width 458 height 79
drag, startPoint x: 443, startPoint y: 205, endPoint x: 600, endPoint y: 205, distance: 157.2
click at [600, 205] on div at bounding box center [560, 192] width 458 height 79
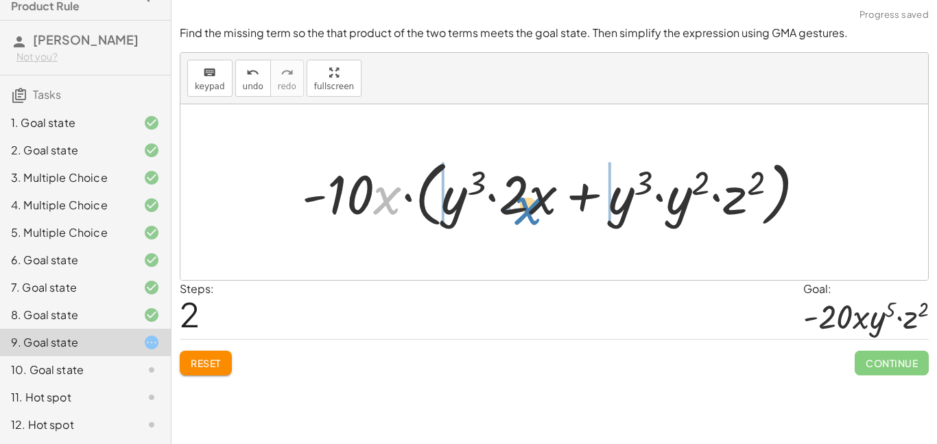
drag, startPoint x: 375, startPoint y: 198, endPoint x: 515, endPoint y: 208, distance: 141.1
click at [515, 208] on div at bounding box center [559, 192] width 529 height 79
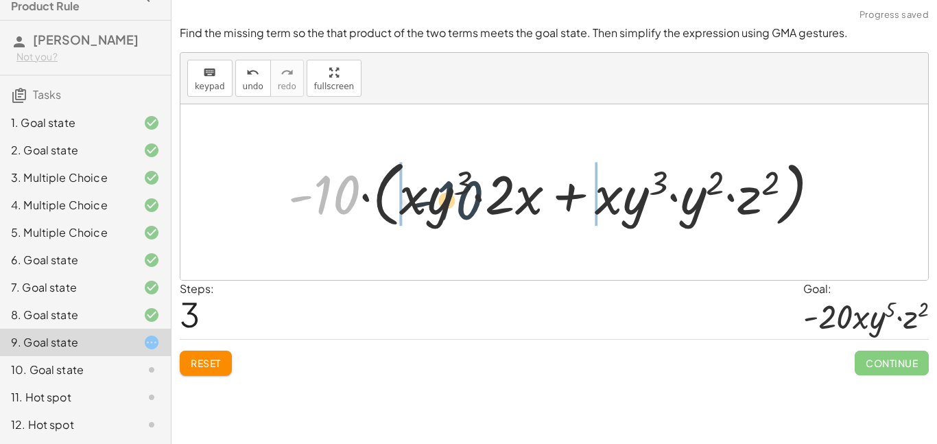
drag, startPoint x: 331, startPoint y: 187, endPoint x: 459, endPoint y: 193, distance: 128.5
click at [459, 193] on div at bounding box center [559, 192] width 557 height 79
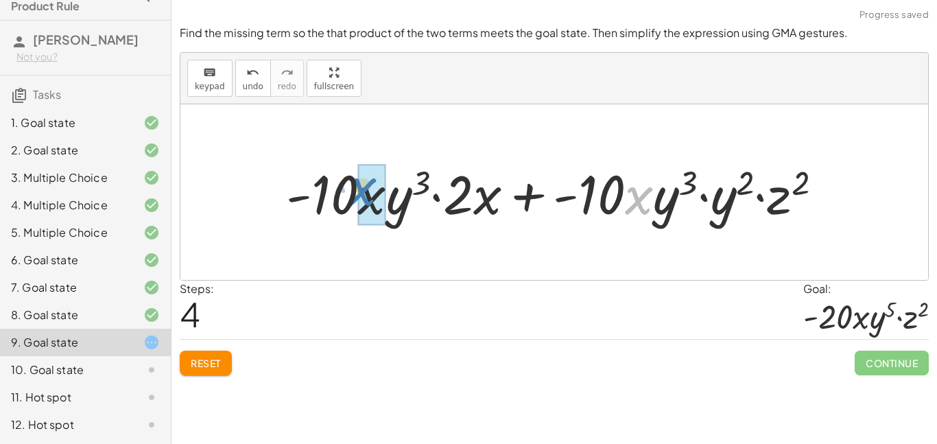
drag, startPoint x: 629, startPoint y: 187, endPoint x: 357, endPoint y: 182, distance: 271.8
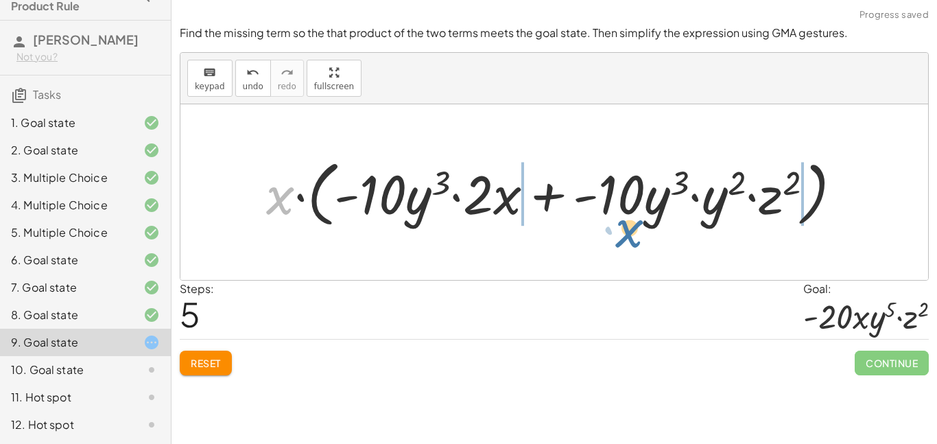
drag, startPoint x: 278, startPoint y: 207, endPoint x: 629, endPoint y: 240, distance: 352.2
click at [629, 240] on div "· - 10 · x · y 3 · ⬚ · - 10 · x · y 3 · ( + · 2 · x + · y 2 · z 2 ) · - 10 · x …" at bounding box center [554, 192] width 748 height 176
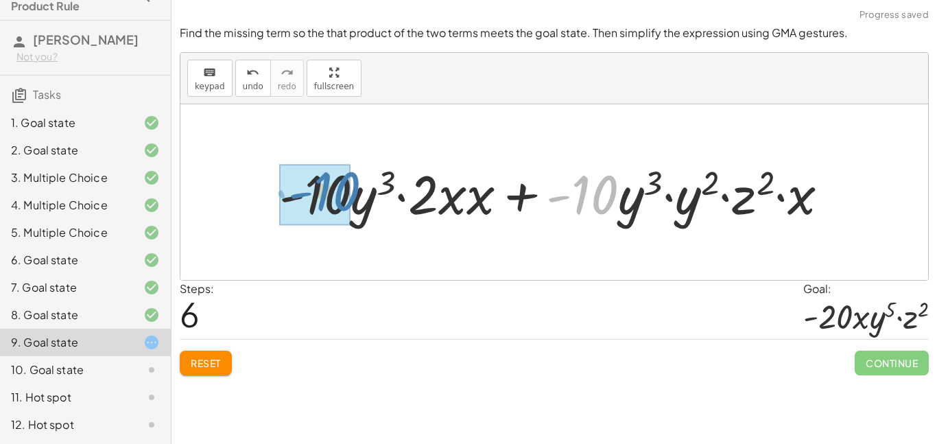
drag, startPoint x: 601, startPoint y: 204, endPoint x: 343, endPoint y: 200, distance: 258.1
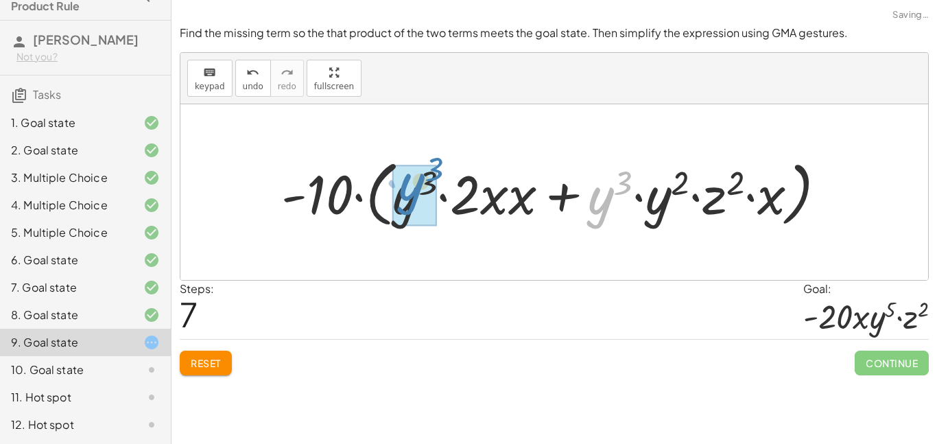
drag, startPoint x: 599, startPoint y: 194, endPoint x: 407, endPoint y: 181, distance: 192.6
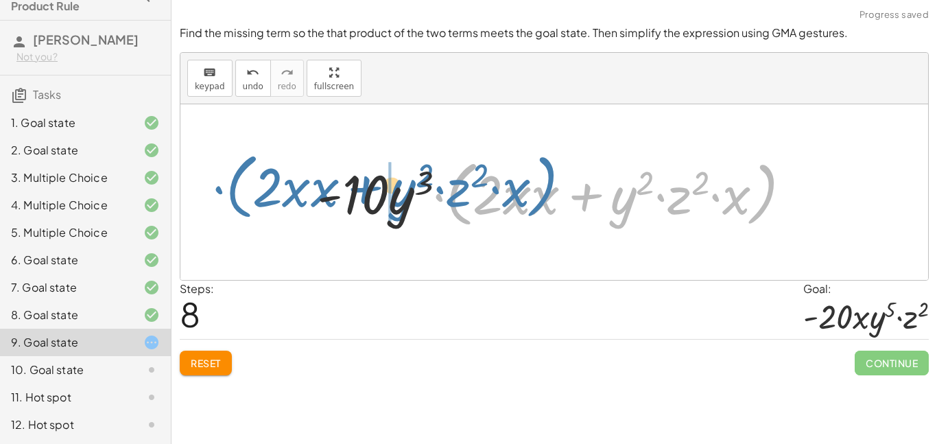
drag, startPoint x: 752, startPoint y: 202, endPoint x: 532, endPoint y: 196, distance: 220.4
click at [532, 196] on div at bounding box center [560, 192] width 500 height 79
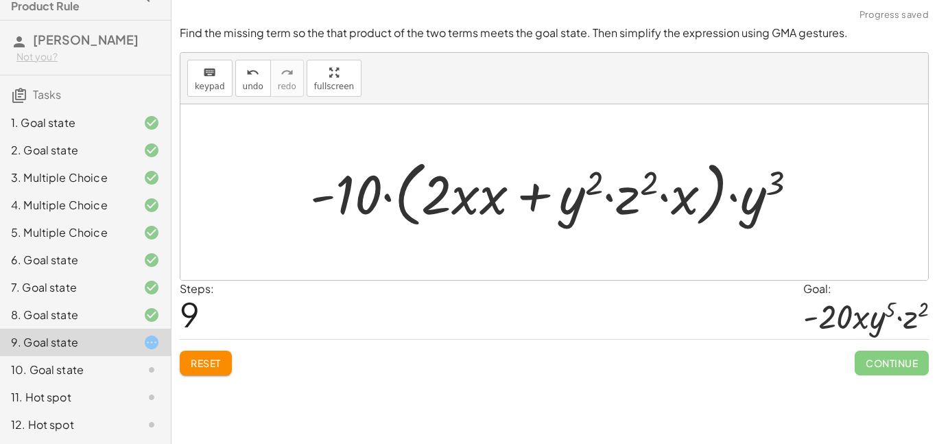
click at [213, 360] on span "Reset" at bounding box center [206, 363] width 30 height 12
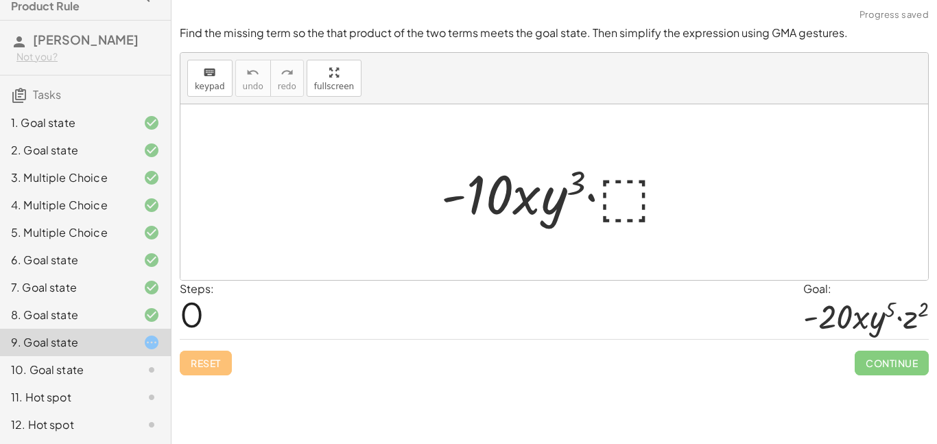
click at [617, 187] on div at bounding box center [559, 192] width 250 height 71
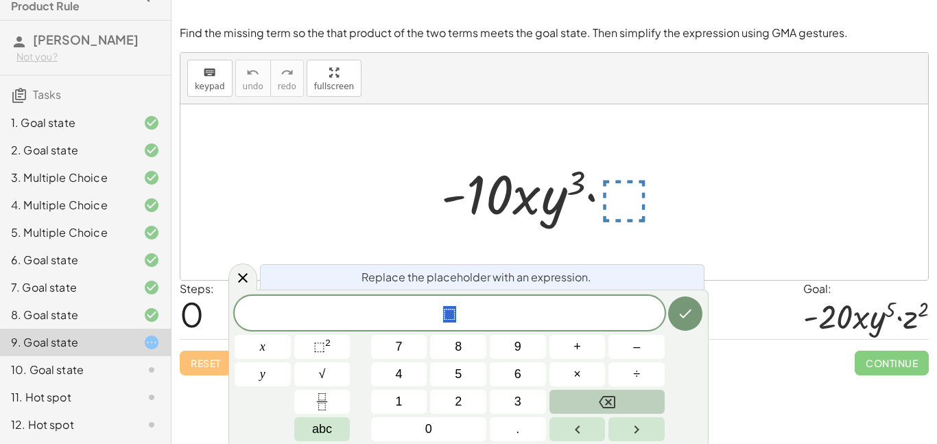
click at [611, 398] on icon "Backspace" at bounding box center [607, 402] width 16 height 16
click at [406, 225] on div at bounding box center [554, 192] width 748 height 176
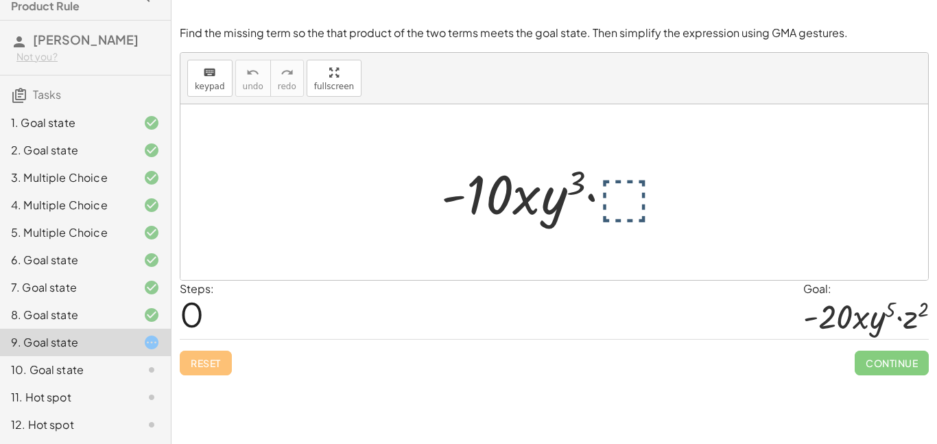
click at [406, 225] on div at bounding box center [554, 192] width 748 height 176
click at [619, 183] on div at bounding box center [559, 192] width 250 height 71
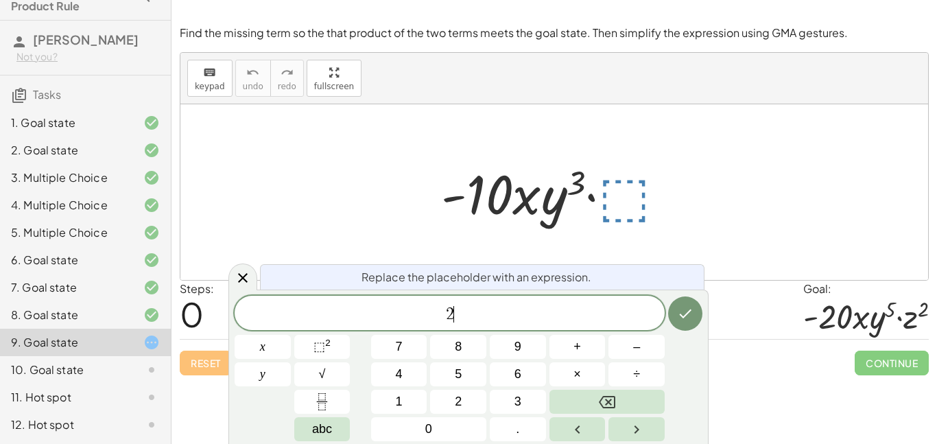
scroll to position [10, 0]
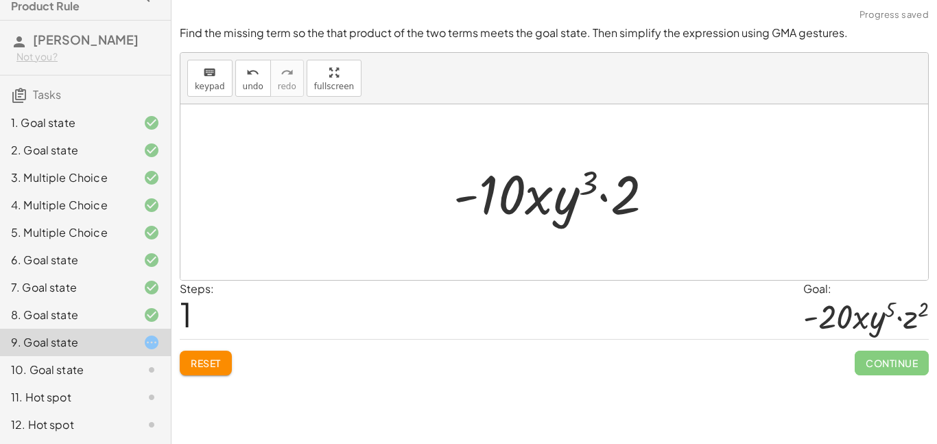
click at [205, 364] on span "Reset" at bounding box center [206, 363] width 30 height 12
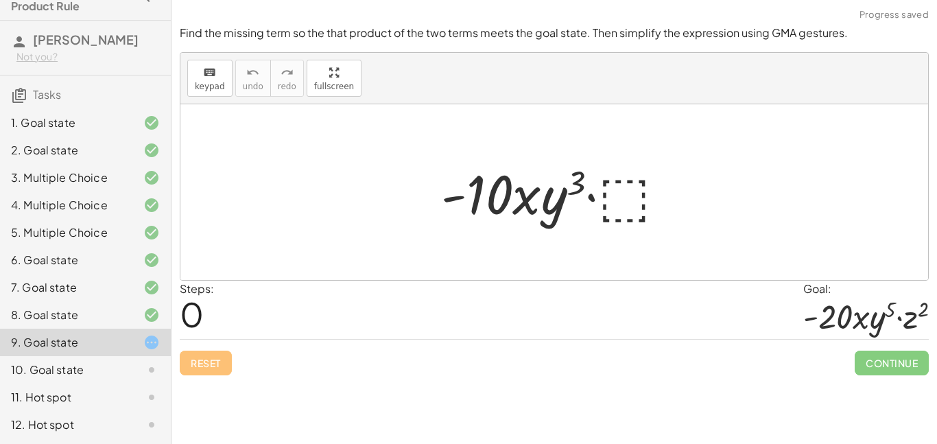
click at [635, 195] on div at bounding box center [559, 192] width 250 height 71
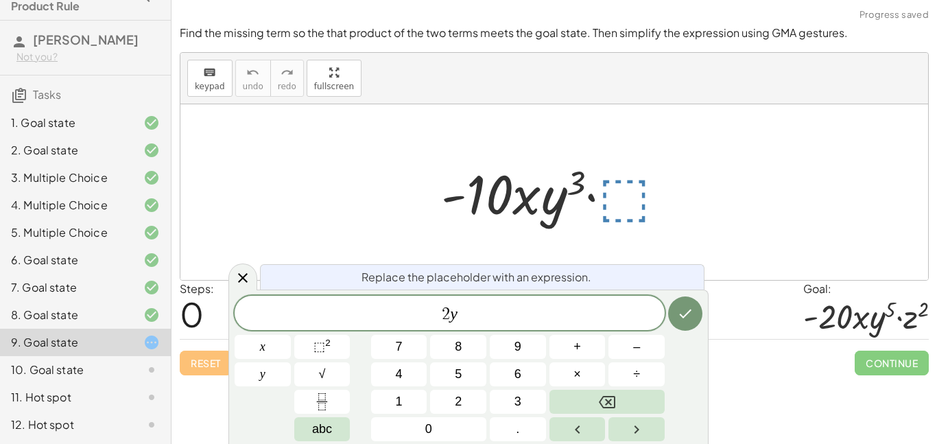
scroll to position [14, 0]
click at [319, 353] on span "⬚" at bounding box center [320, 347] width 12 height 14
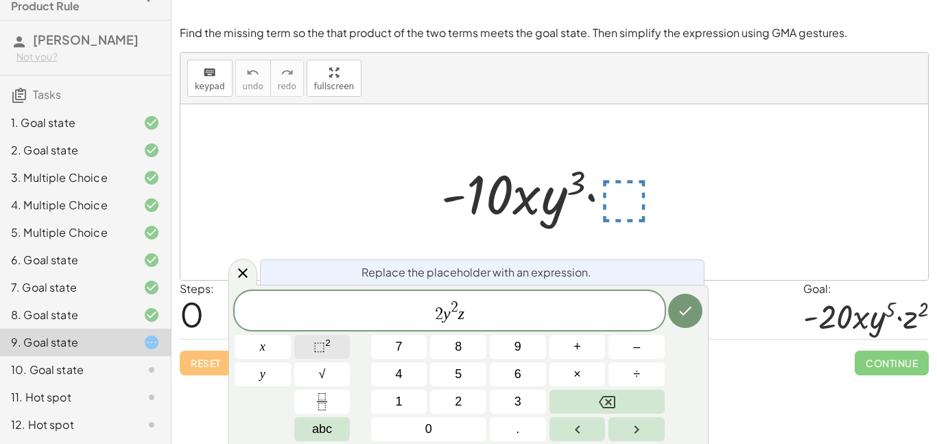
click at [315, 340] on span "⬚" at bounding box center [320, 347] width 12 height 14
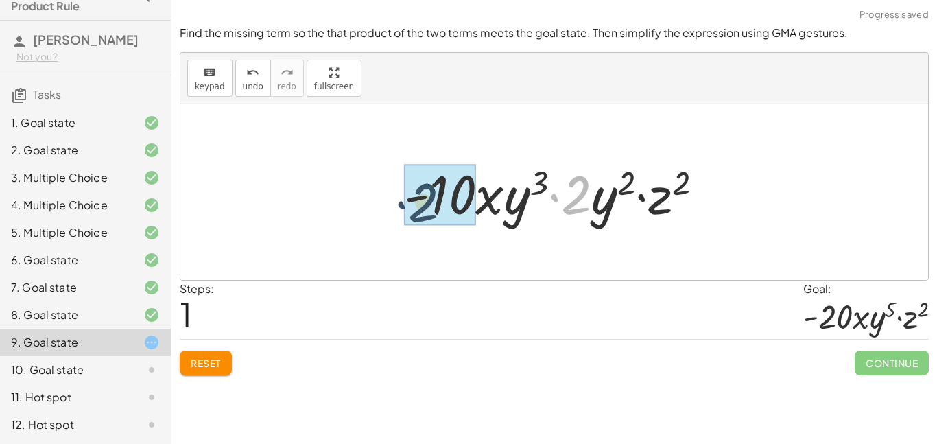
drag, startPoint x: 582, startPoint y: 194, endPoint x: 426, endPoint y: 201, distance: 156.6
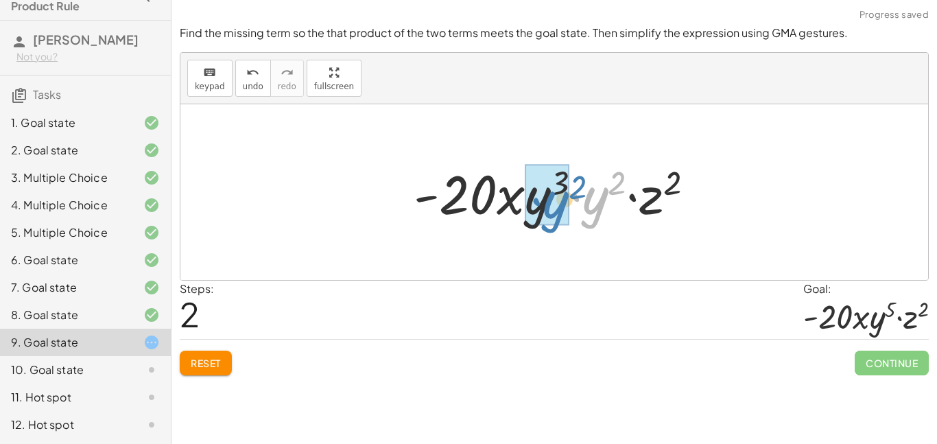
drag, startPoint x: 596, startPoint y: 200, endPoint x: 557, endPoint y: 205, distance: 40.0
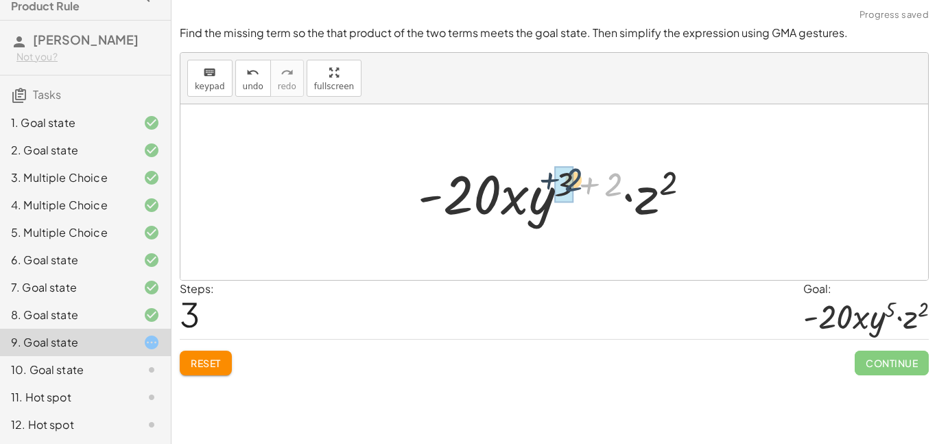
drag, startPoint x: 614, startPoint y: 187, endPoint x: 570, endPoint y: 182, distance: 44.2
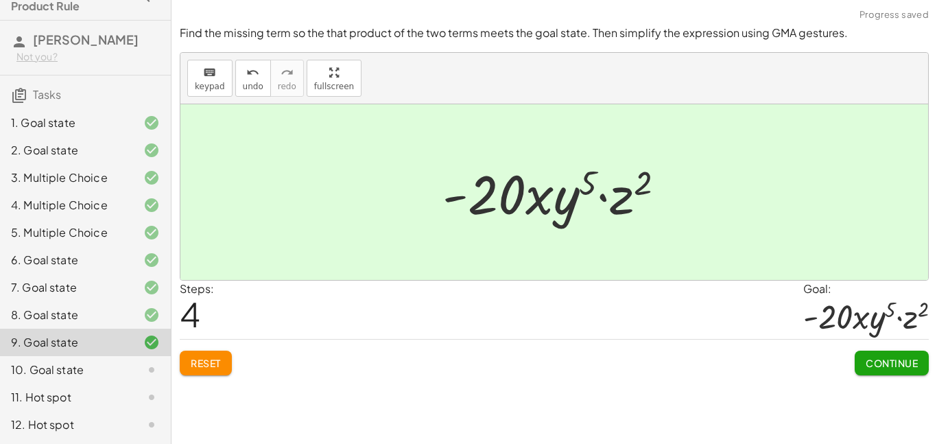
click at [891, 355] on button "Continue" at bounding box center [892, 363] width 74 height 25
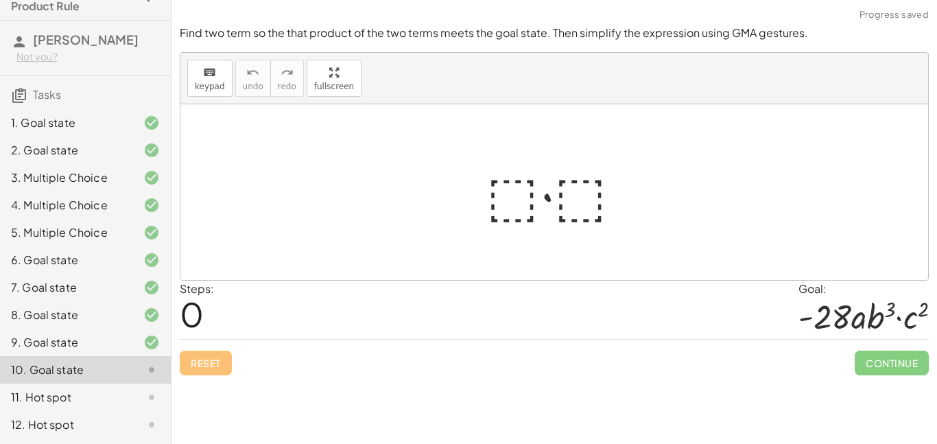
click at [508, 211] on div at bounding box center [560, 192] width 161 height 71
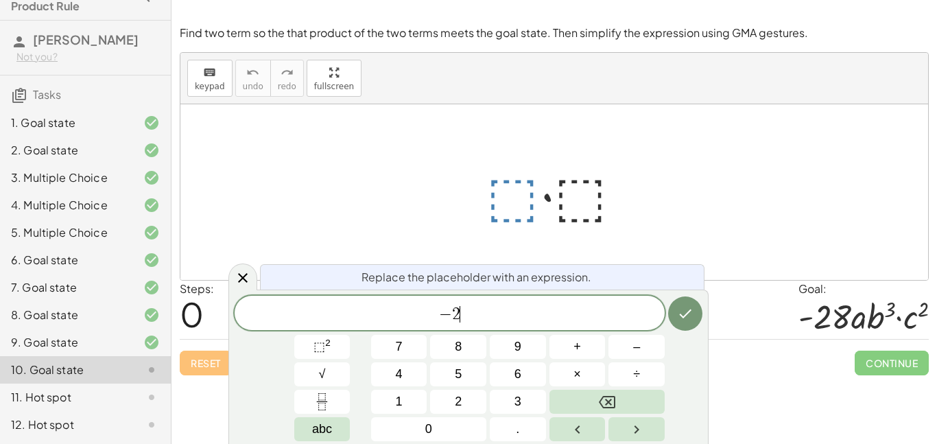
scroll to position [16, 0]
click at [310, 350] on button "⬚ 2" at bounding box center [322, 347] width 56 height 24
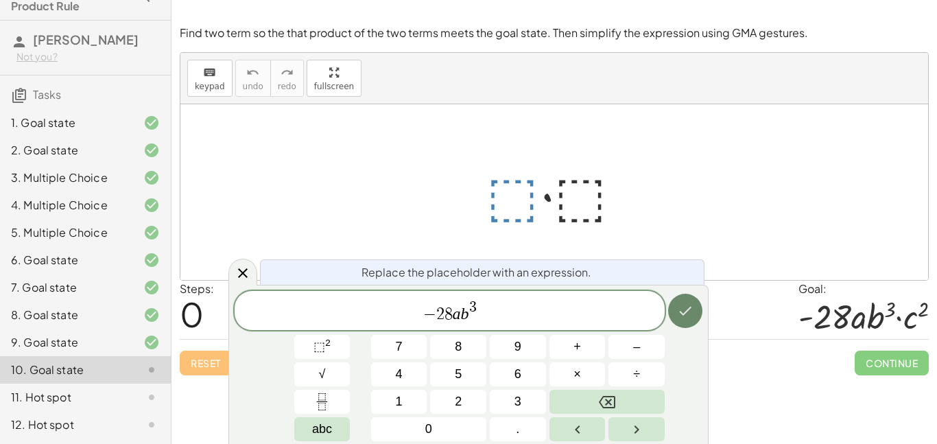
click at [674, 315] on button "Done" at bounding box center [685, 311] width 34 height 34
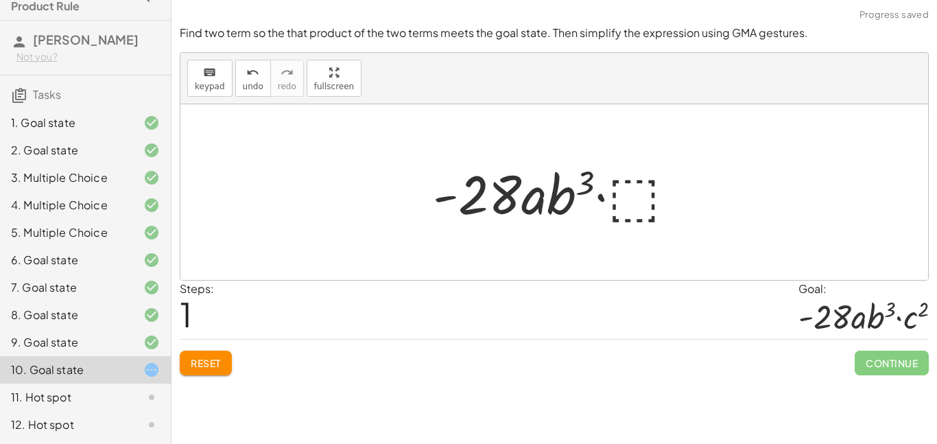
click at [632, 187] on div at bounding box center [560, 192] width 268 height 71
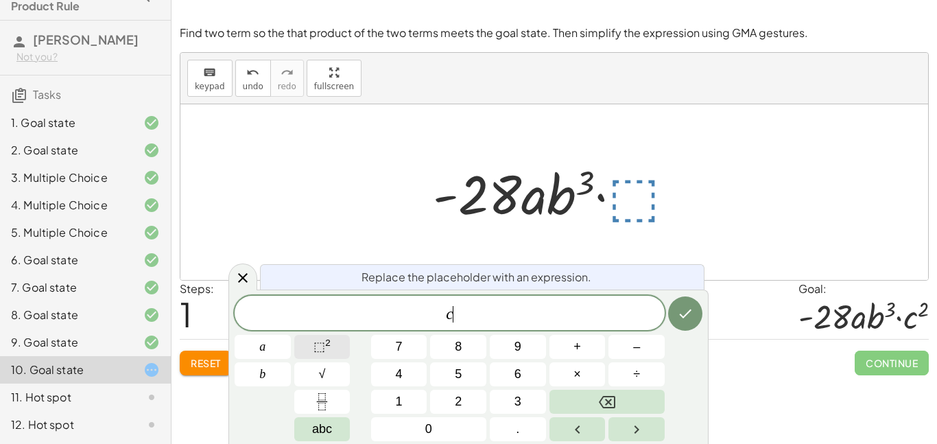
click at [310, 345] on button "⬚ 2" at bounding box center [322, 347] width 56 height 24
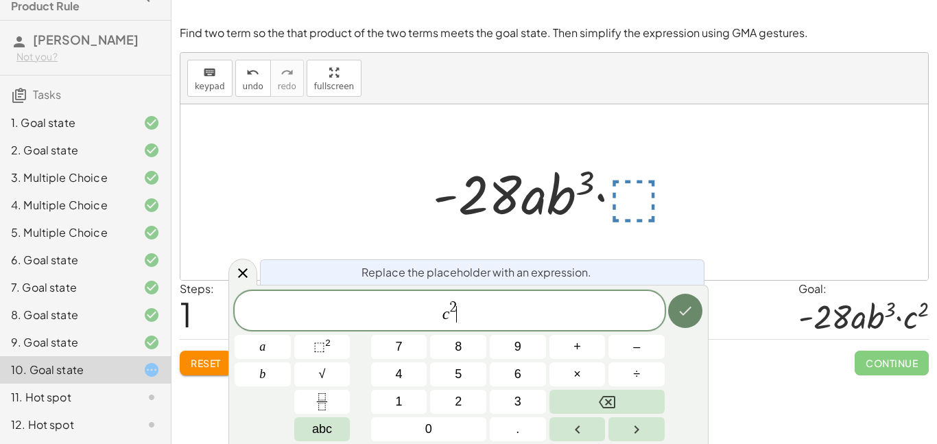
click at [688, 323] on button "Done" at bounding box center [685, 311] width 34 height 34
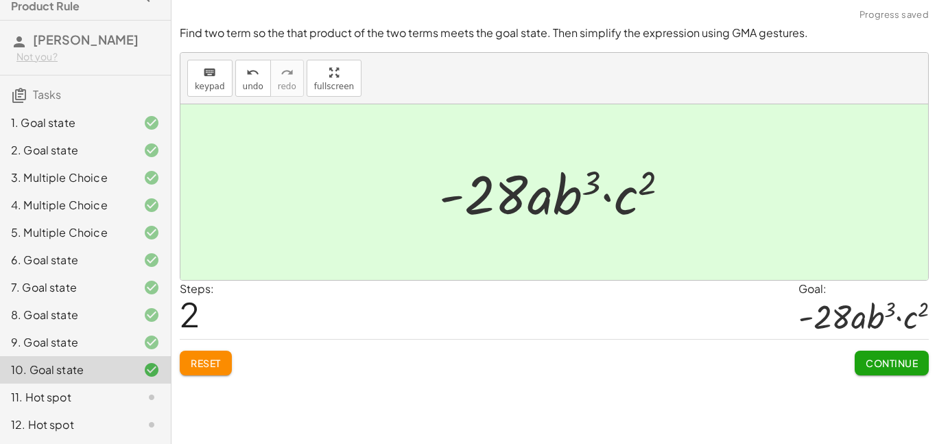
click at [876, 367] on span "Continue" at bounding box center [892, 363] width 52 height 12
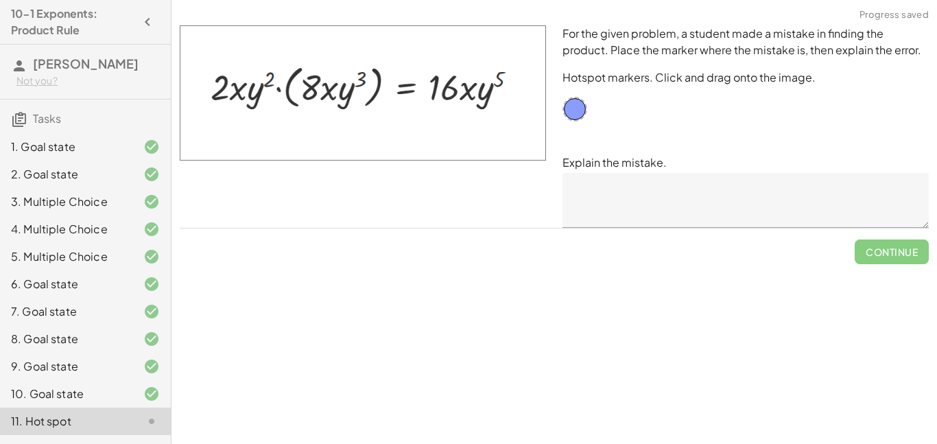
scroll to position [24, 0]
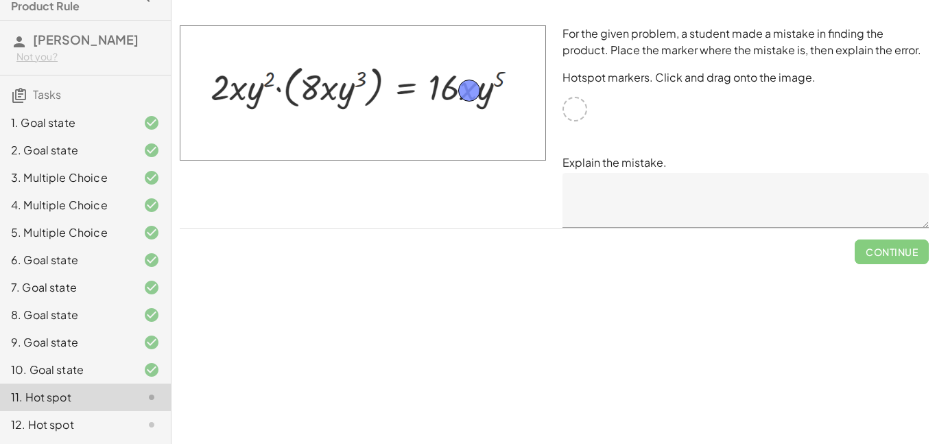
drag, startPoint x: 572, startPoint y: 108, endPoint x: 465, endPoint y: 89, distance: 108.0
drag, startPoint x: 468, startPoint y: 84, endPoint x: 479, endPoint y: 67, distance: 20.4
drag, startPoint x: 480, startPoint y: 70, endPoint x: 579, endPoint y: 108, distance: 106.4
click at [563, 105] on div at bounding box center [575, 109] width 25 height 25
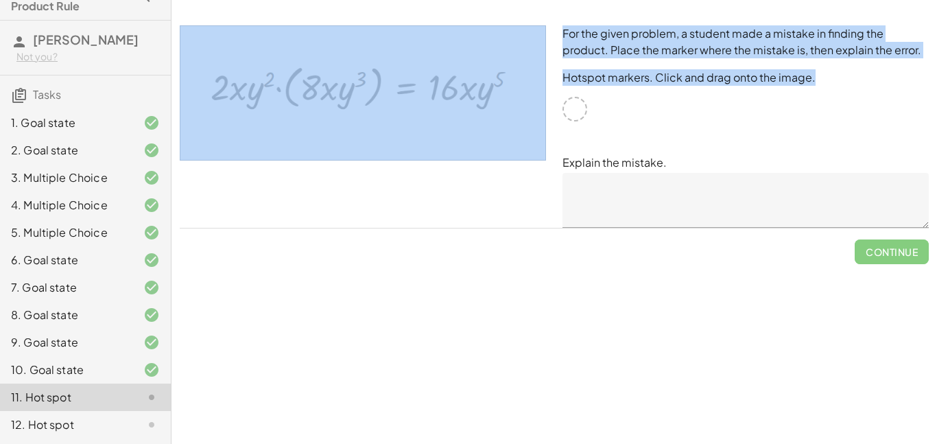
drag, startPoint x: 576, startPoint y: 109, endPoint x: 418, endPoint y: 115, distance: 158.0
click at [418, 115] on div "For the given problem, a student made a mistake in finding the product. Place t…" at bounding box center [555, 126] width 766 height 219
click at [418, 115] on img at bounding box center [363, 92] width 366 height 135
click at [447, 217] on div at bounding box center [363, 126] width 383 height 219
drag, startPoint x: 578, startPoint y: 102, endPoint x: 523, endPoint y: 163, distance: 81.6
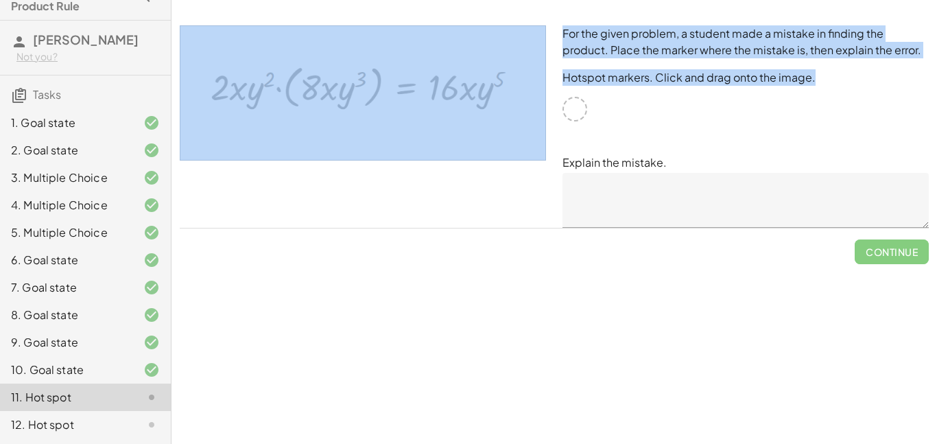
click at [523, 163] on div "For the given problem, a student made a mistake in finding the product. Place t…" at bounding box center [555, 126] width 766 height 219
click at [509, 224] on div at bounding box center [363, 126] width 383 height 219
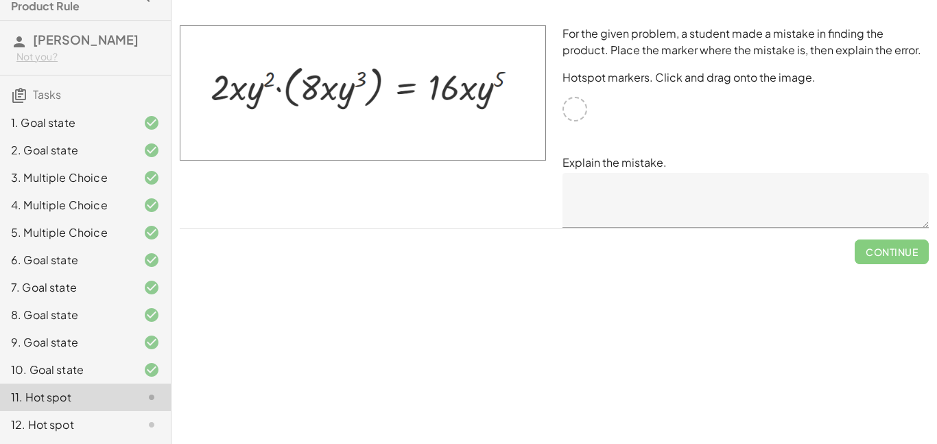
click at [114, 367] on div "10. Goal state" at bounding box center [66, 370] width 110 height 16
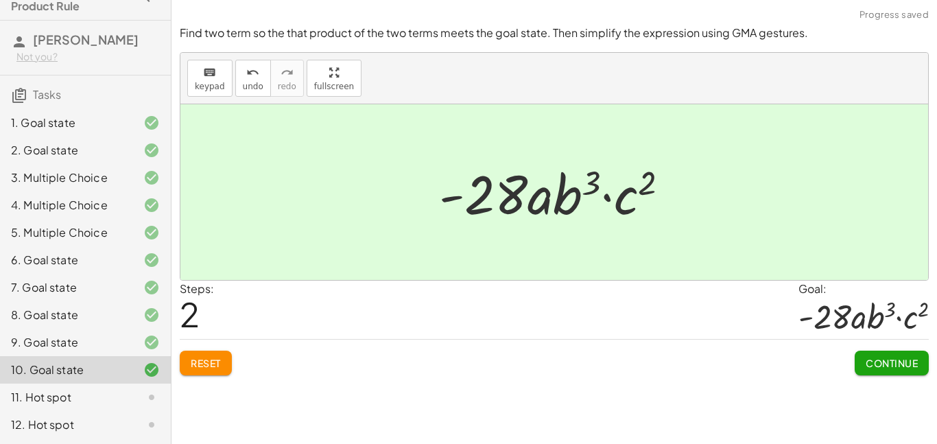
click at [124, 391] on div at bounding box center [140, 397] width 38 height 16
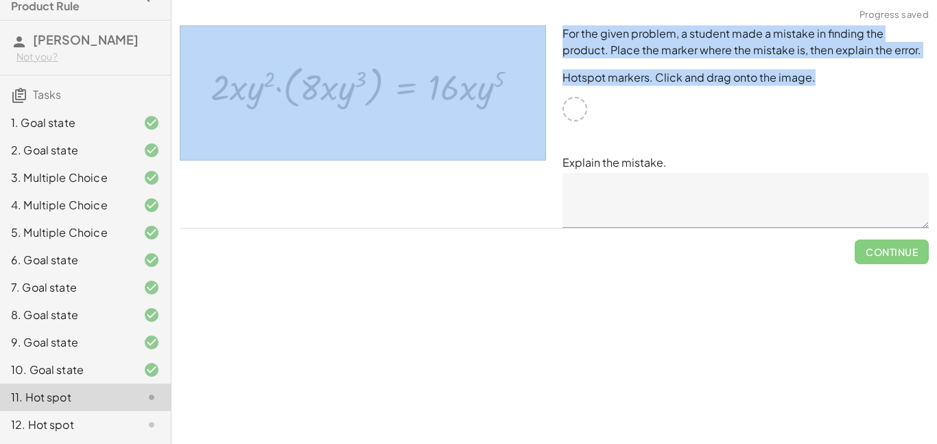
drag, startPoint x: 567, startPoint y: 110, endPoint x: 519, endPoint y: 100, distance: 49.1
click at [519, 100] on div "For the given problem, a student made a mistake in finding the product. Place t…" at bounding box center [555, 126] width 766 height 219
click at [638, 118] on div "For the given problem, a student made a mistake in finding the product. Place t…" at bounding box center [746, 126] width 383 height 219
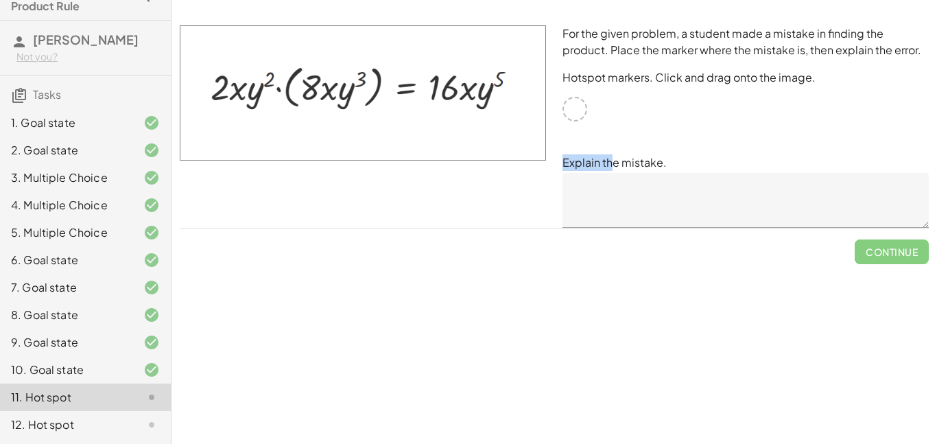
drag, startPoint x: 566, startPoint y: 110, endPoint x: 609, endPoint y: 133, distance: 49.7
click at [609, 133] on div "For the given problem, a student made a mistake in finding the product. Place t…" at bounding box center [746, 126] width 383 height 219
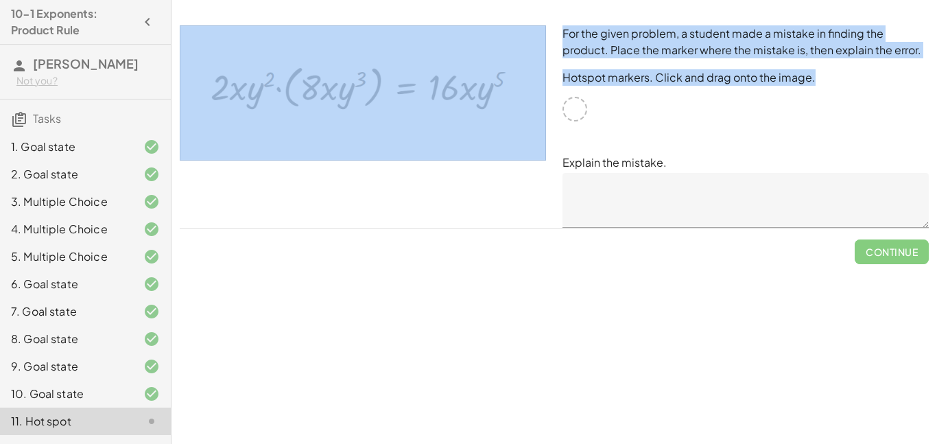
drag, startPoint x: 574, startPoint y: 115, endPoint x: 482, endPoint y: 202, distance: 127.7
click at [482, 202] on div "For the given problem, a student made a mistake in finding the product. Place t…" at bounding box center [555, 126] width 766 height 219
click at [482, 202] on div at bounding box center [363, 126] width 383 height 219
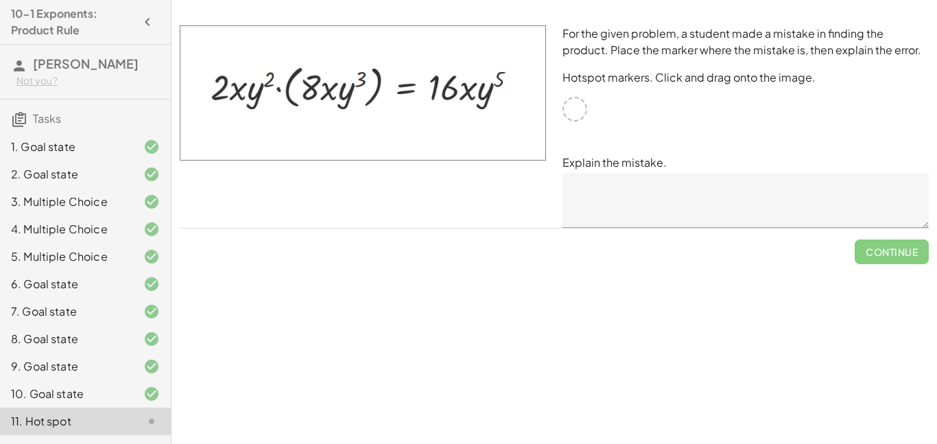
drag, startPoint x: 567, startPoint y: 106, endPoint x: 574, endPoint y: 110, distance: 7.7
click at [574, 110] on div at bounding box center [575, 109] width 25 height 25
drag, startPoint x: 581, startPoint y: 107, endPoint x: 485, endPoint y: 72, distance: 102.3
click at [618, 200] on textarea at bounding box center [746, 200] width 366 height 55
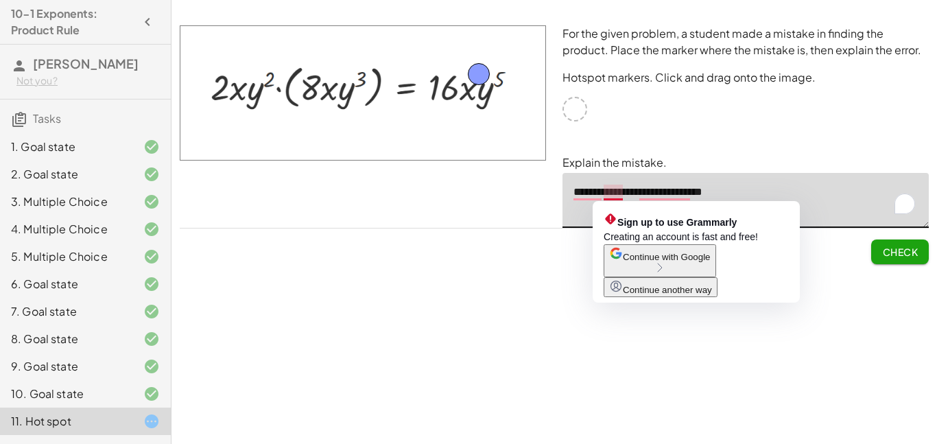
click at [618, 193] on textarea "**********" at bounding box center [746, 200] width 366 height 55
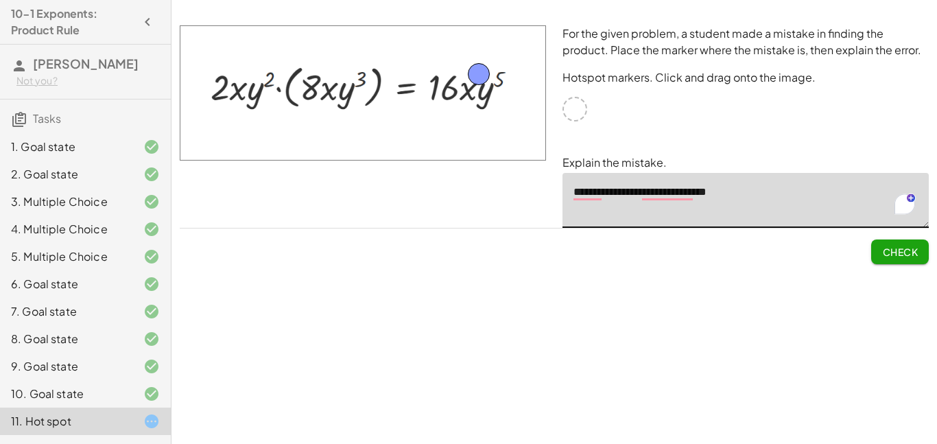
click at [581, 323] on div "Simplify. keyboard keypad undo undo redo redo fullscreen × Steps: 0 Reset Conti…" at bounding box center [555, 222] width 766 height 444
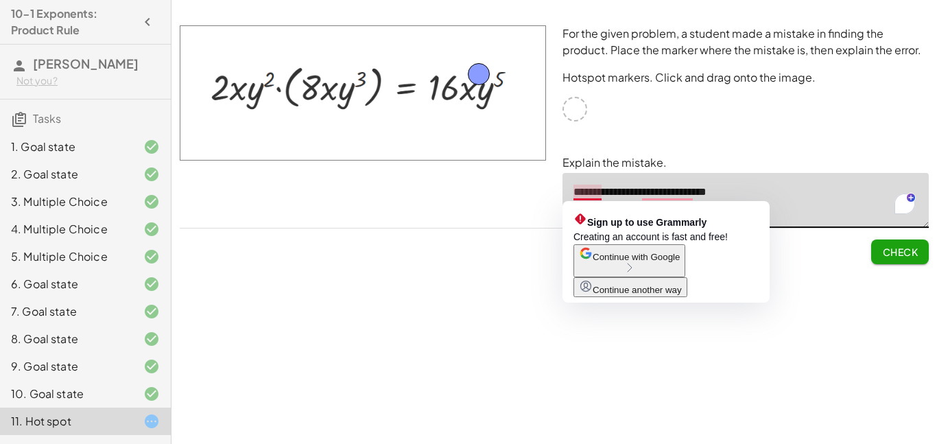
click at [680, 262] on span "Continue with Google" at bounding box center [636, 257] width 87 height 10
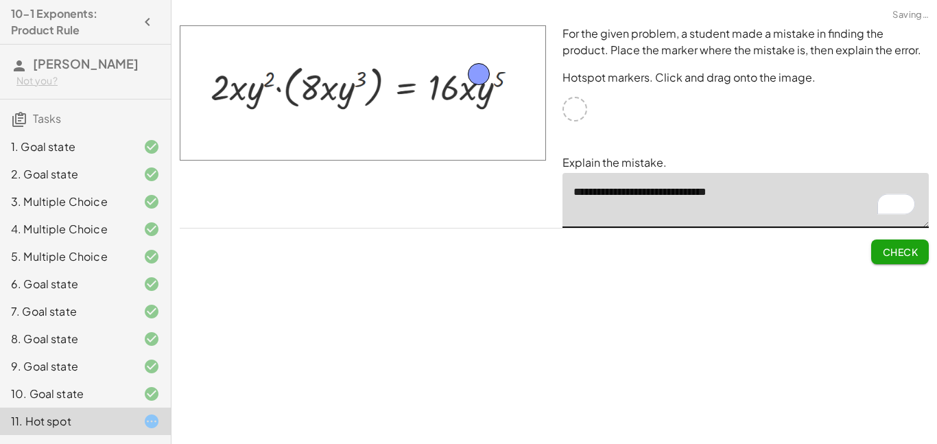
click at [765, 197] on textarea "**********" at bounding box center [746, 200] width 366 height 55
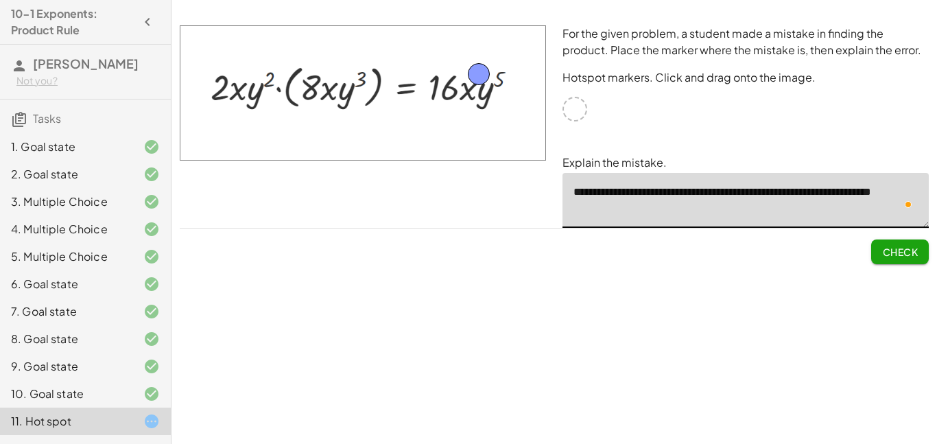
click at [805, 220] on textarea "**********" at bounding box center [746, 200] width 366 height 55
type textarea "**********"
click at [909, 244] on button "Check" at bounding box center [901, 252] width 58 height 25
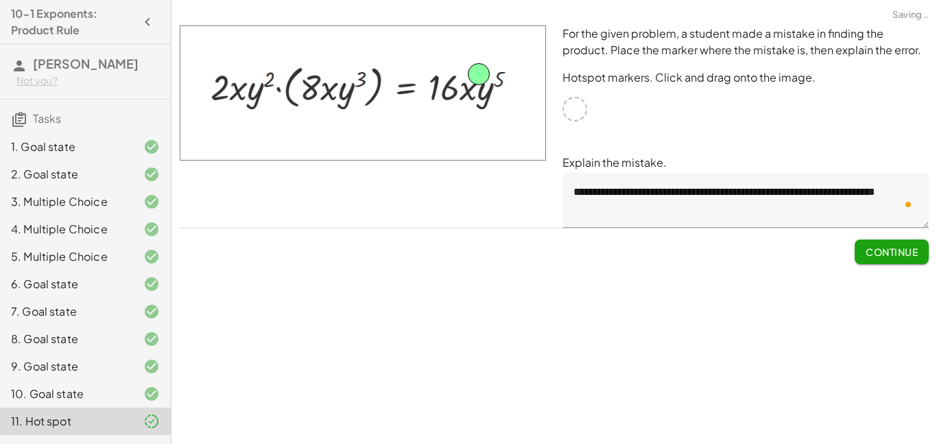
click at [889, 248] on span "Continue" at bounding box center [892, 252] width 52 height 12
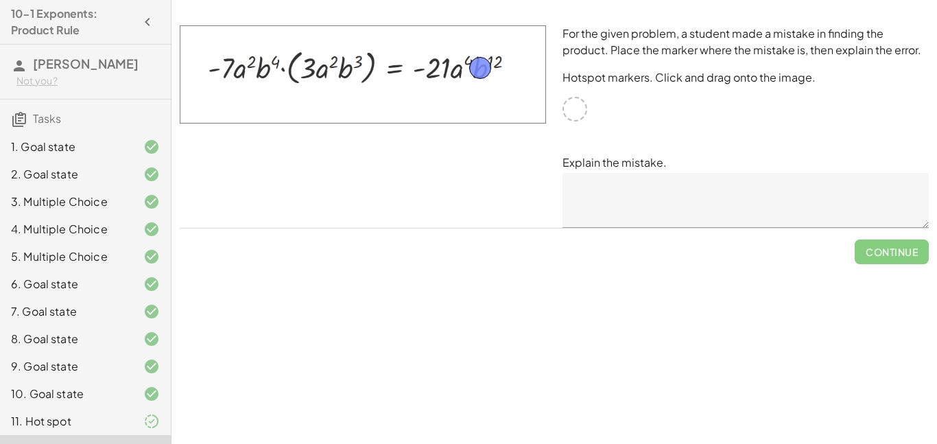
drag, startPoint x: 574, startPoint y: 115, endPoint x: 480, endPoint y: 74, distance: 102.4
drag, startPoint x: 487, startPoint y: 66, endPoint x: 499, endPoint y: 60, distance: 13.5
click at [630, 200] on textarea at bounding box center [746, 200] width 366 height 55
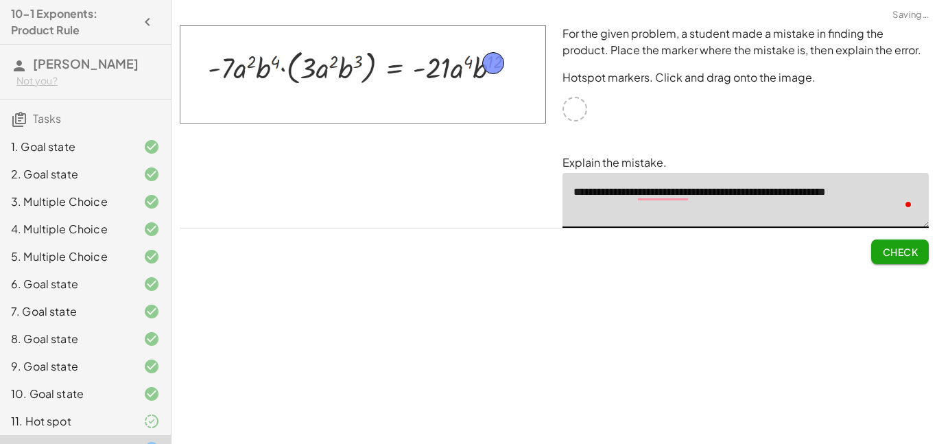
type textarea "**********"
